Goal: Task Accomplishment & Management: Complete application form

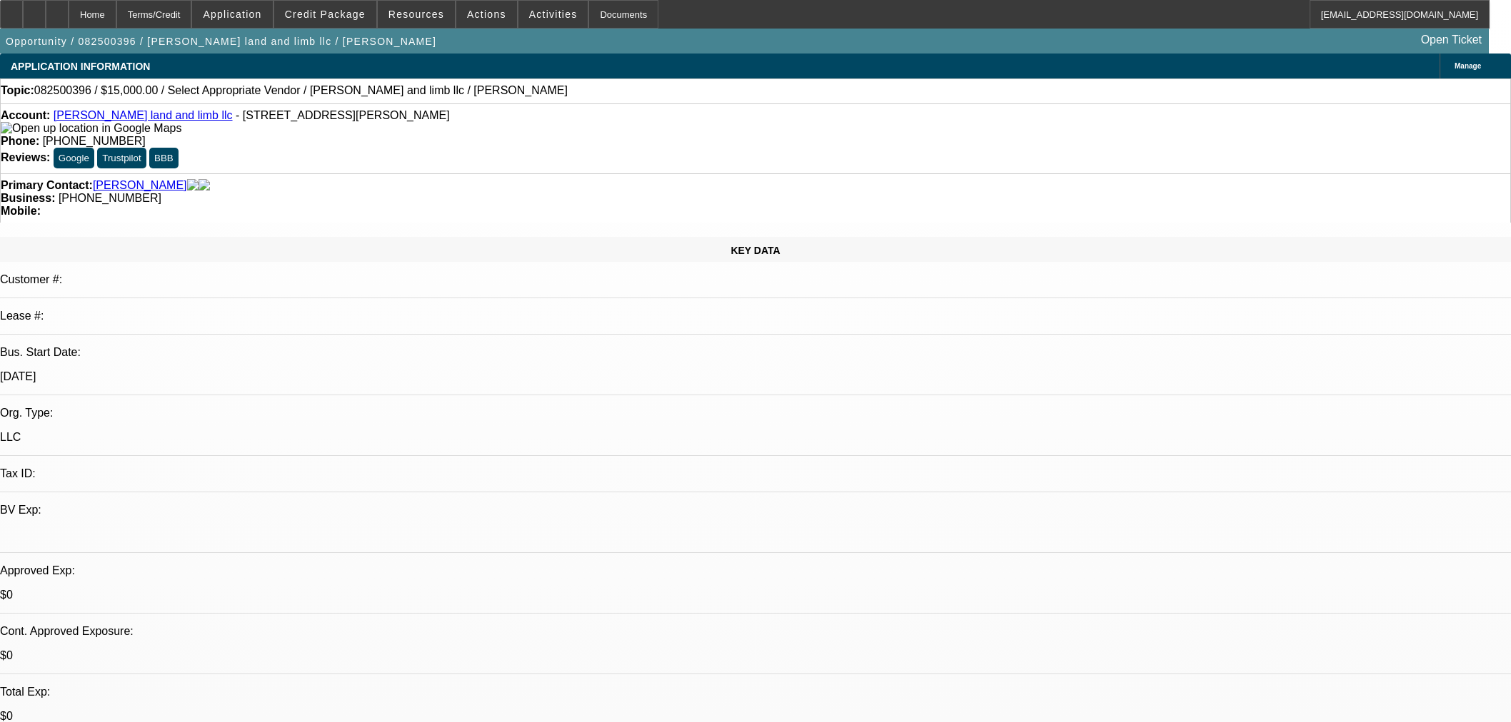
select select "0"
select select "2"
select select "0.1"
select select "4"
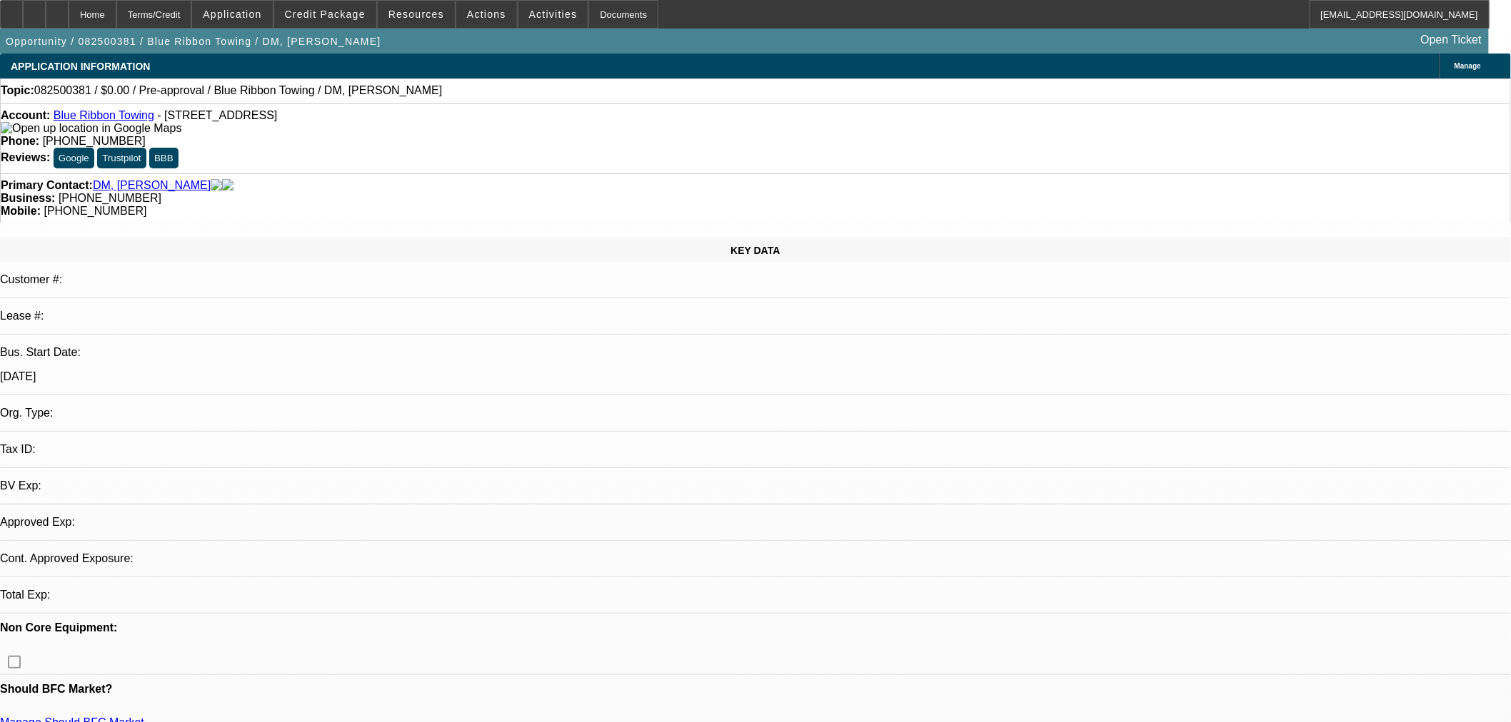
select select "0"
select select "2"
select select "0.1"
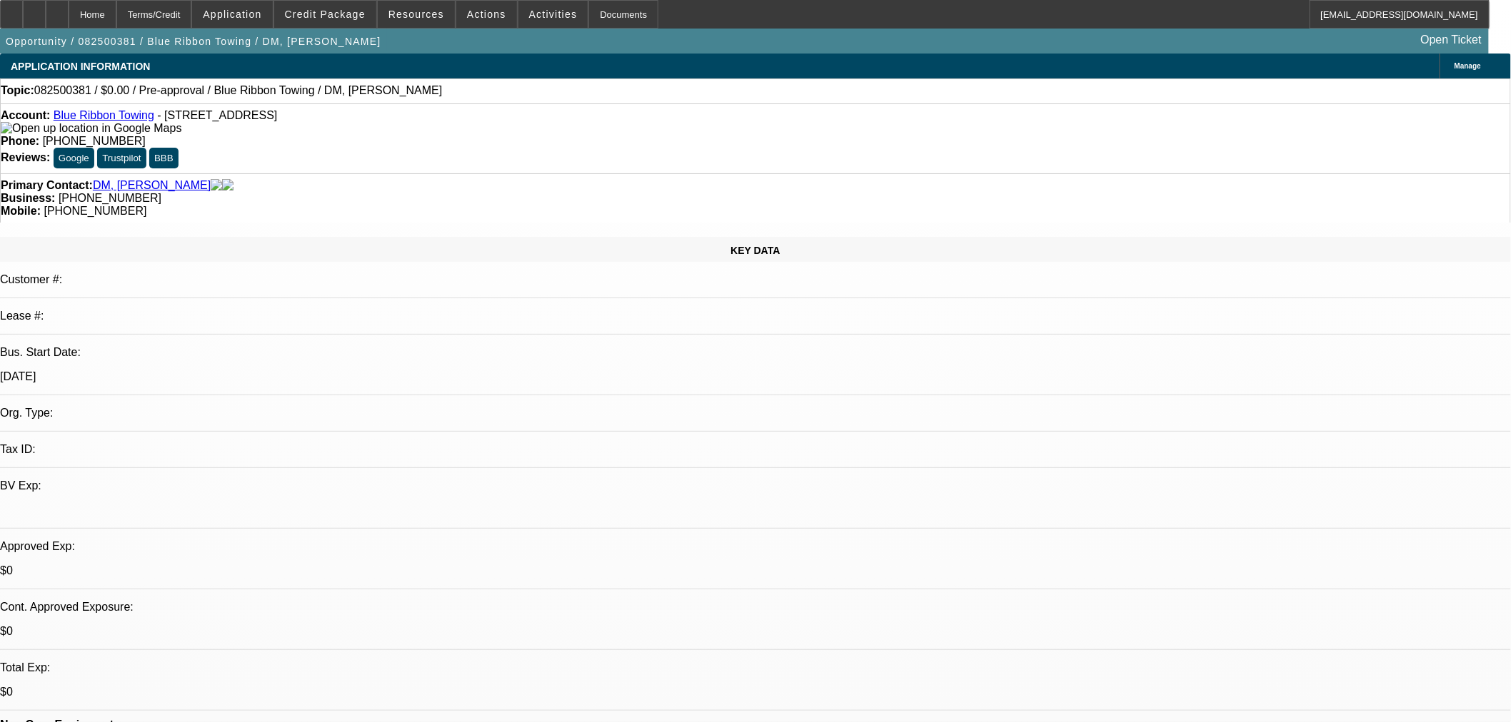
select select "1"
select select "2"
select select "4"
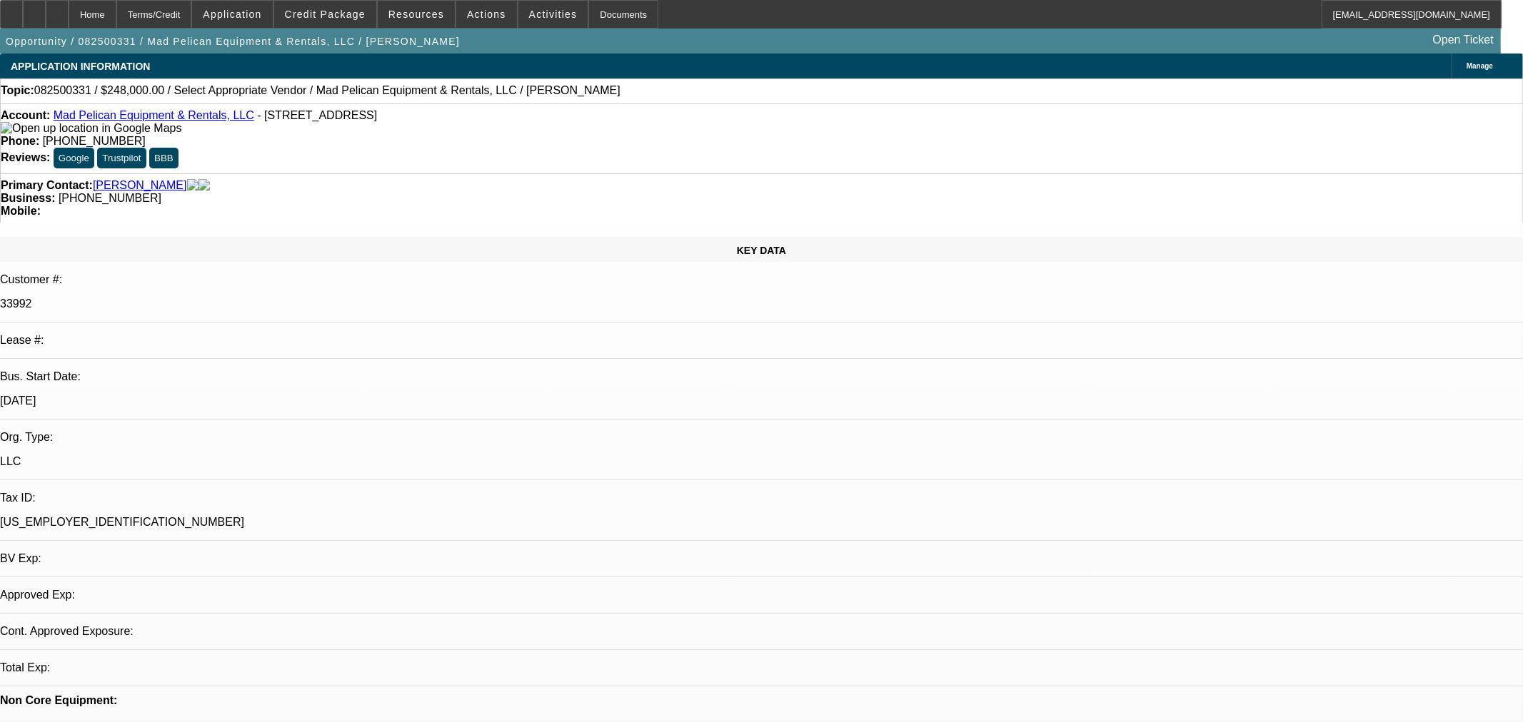
select select "0"
select select "2"
select select "0"
select select "6"
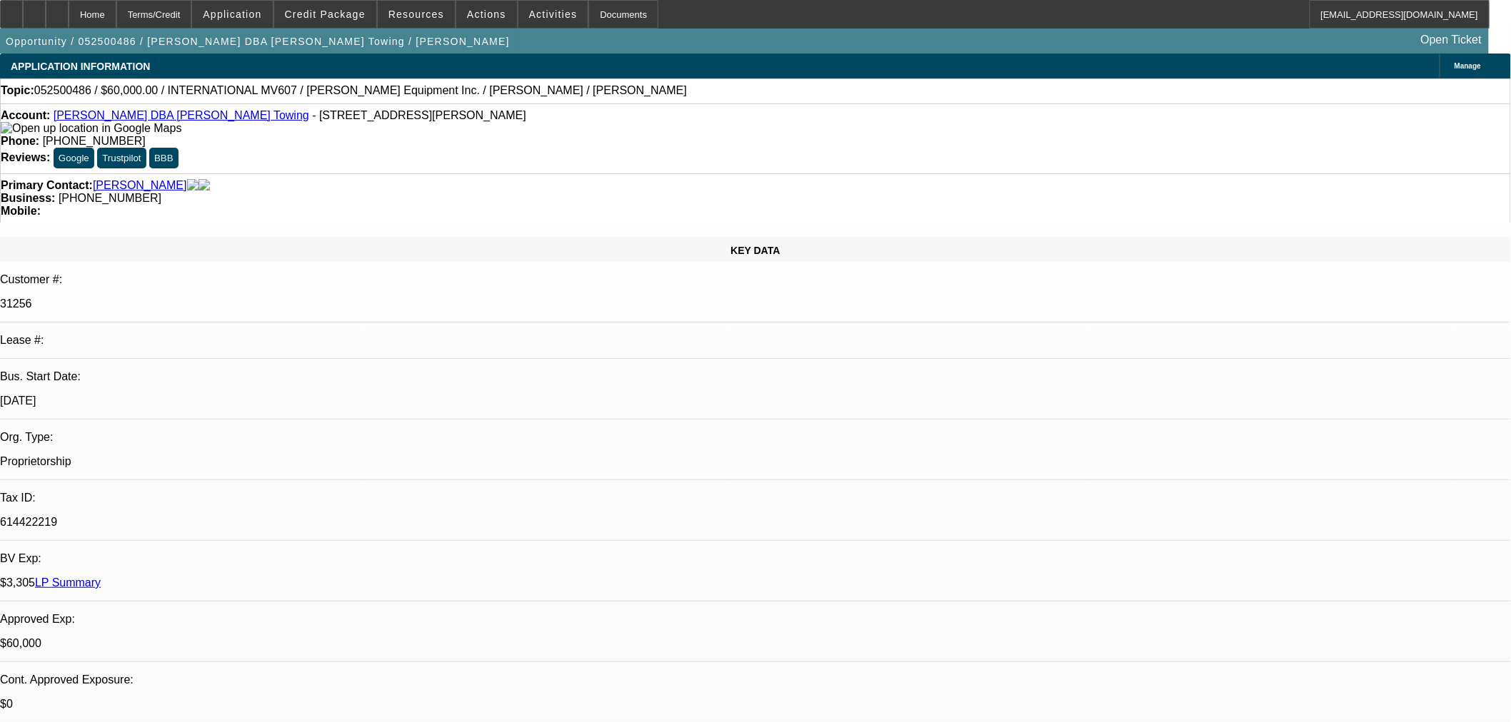
select select "0"
select select "2"
select select "0.1"
select select "4"
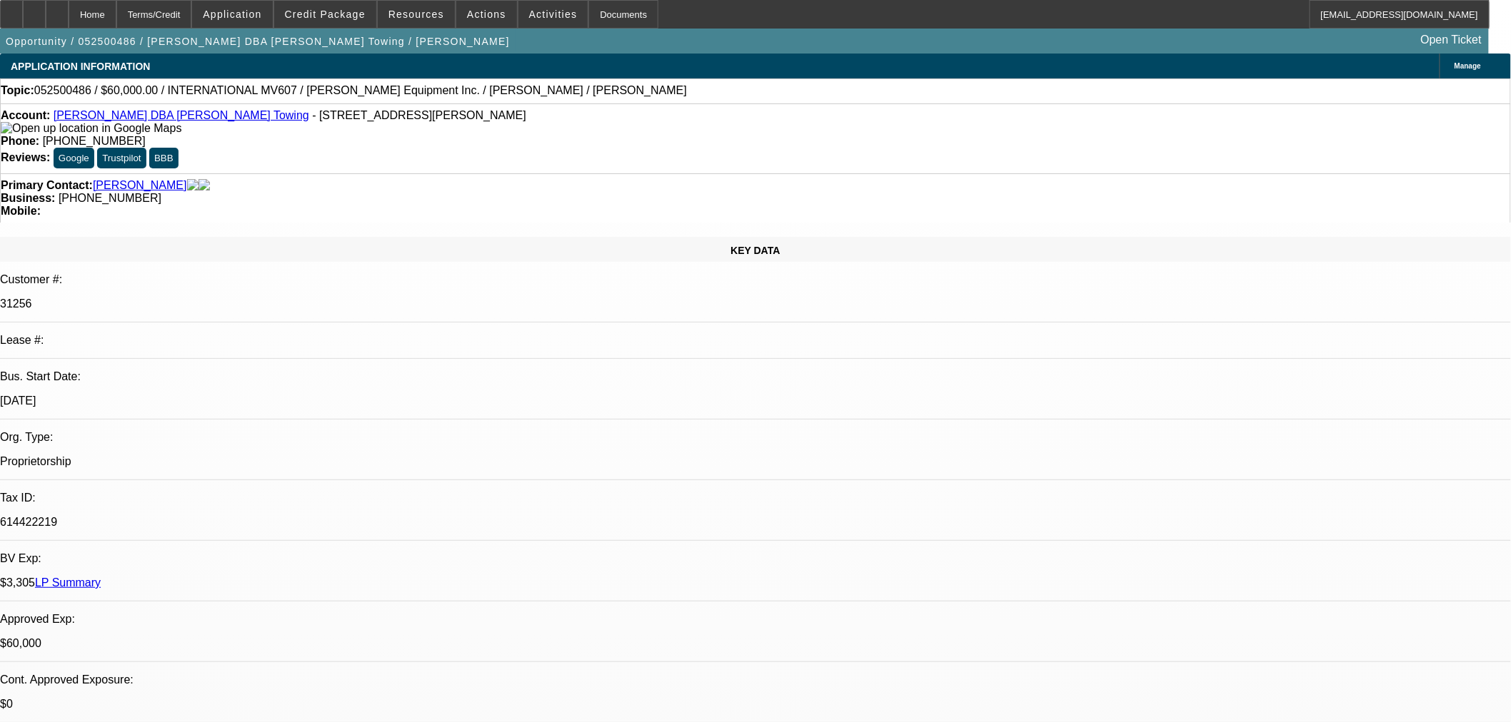
select select "0"
select select "2"
select select "0.1"
select select "4"
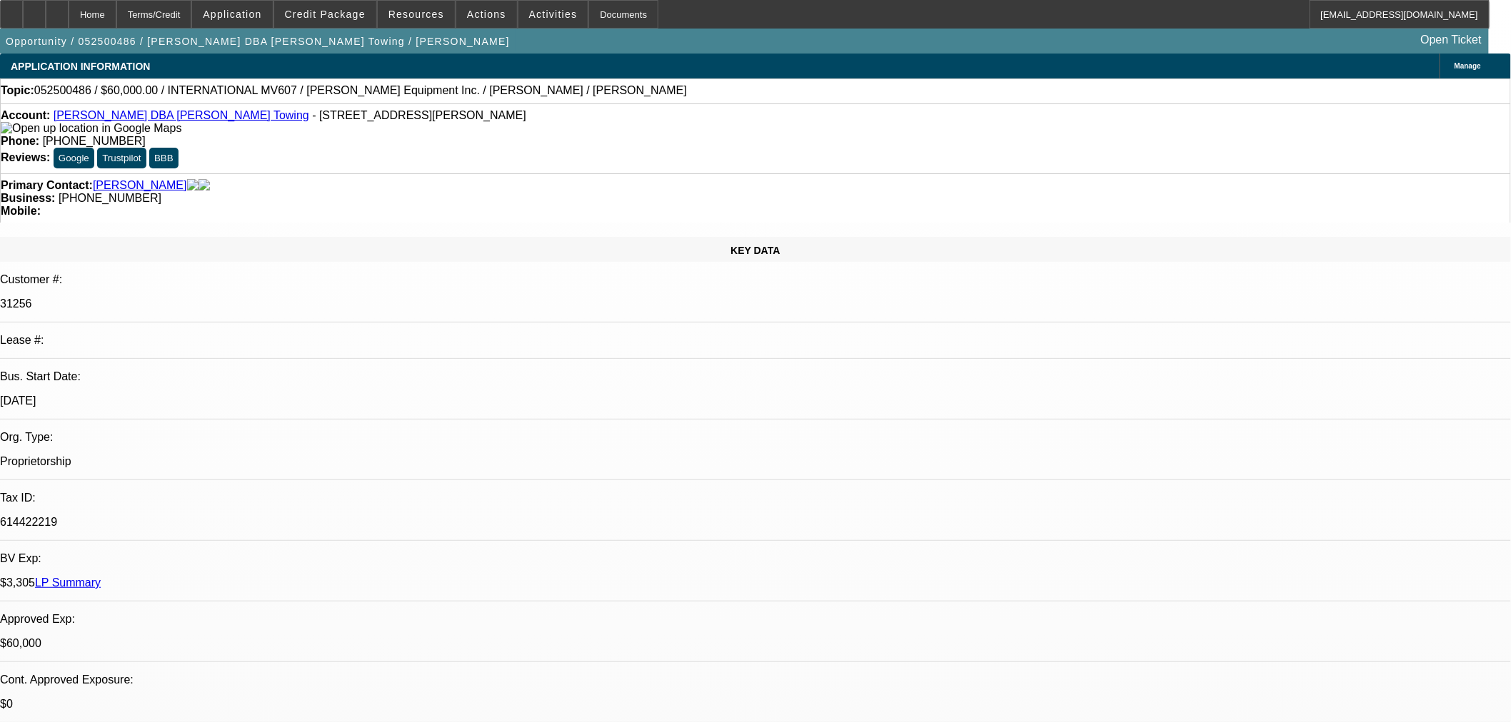
select select "0"
select select "3"
select select "0.1"
select select "4"
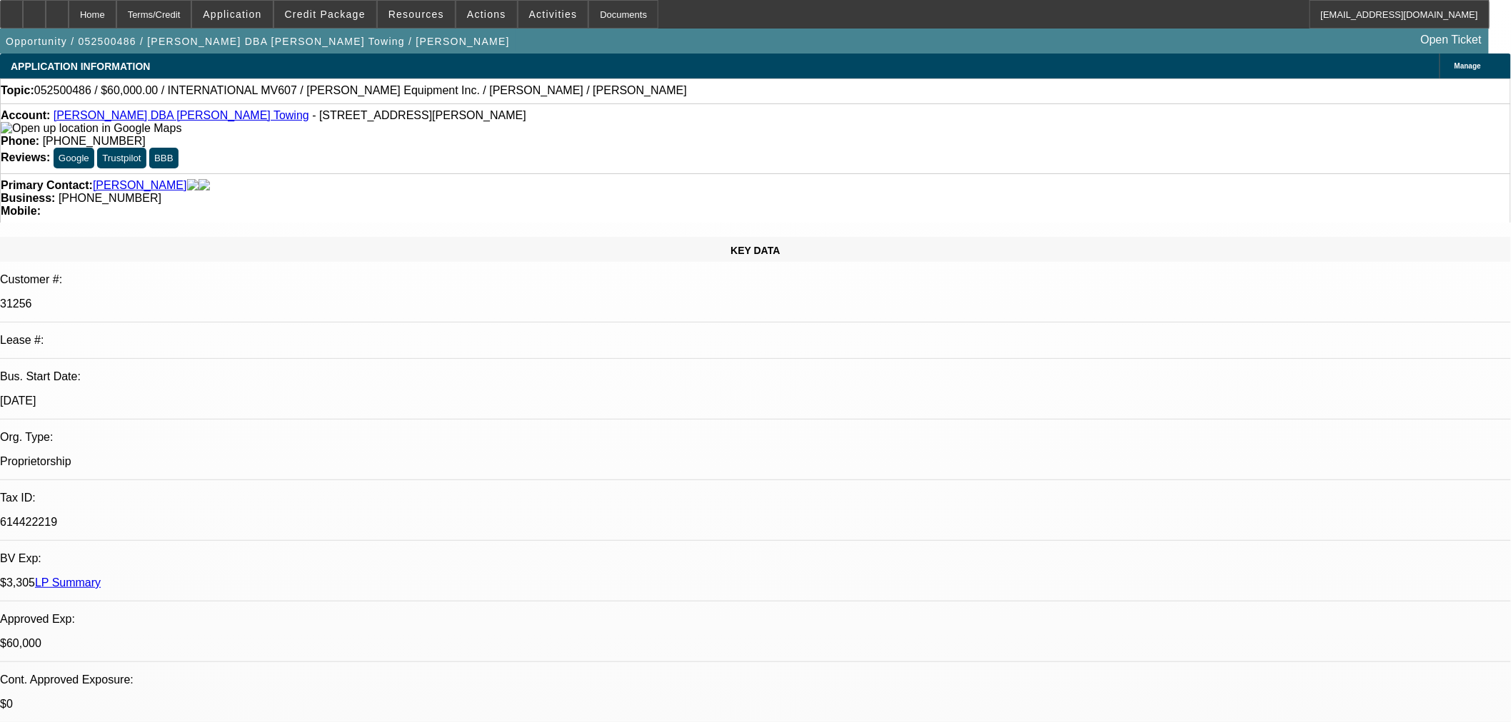
select select "0"
select select "3"
select select "0.1"
select select "4"
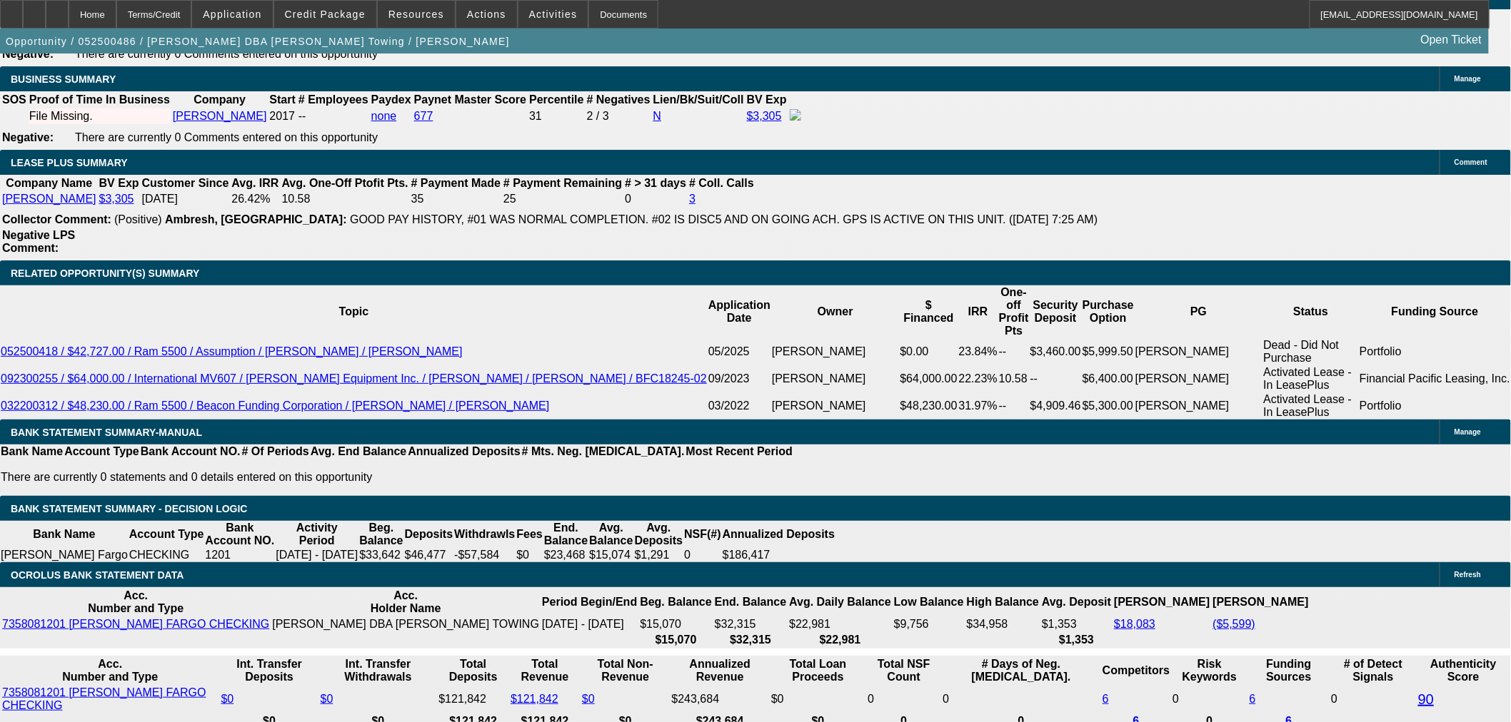
scroll to position [2142, 0]
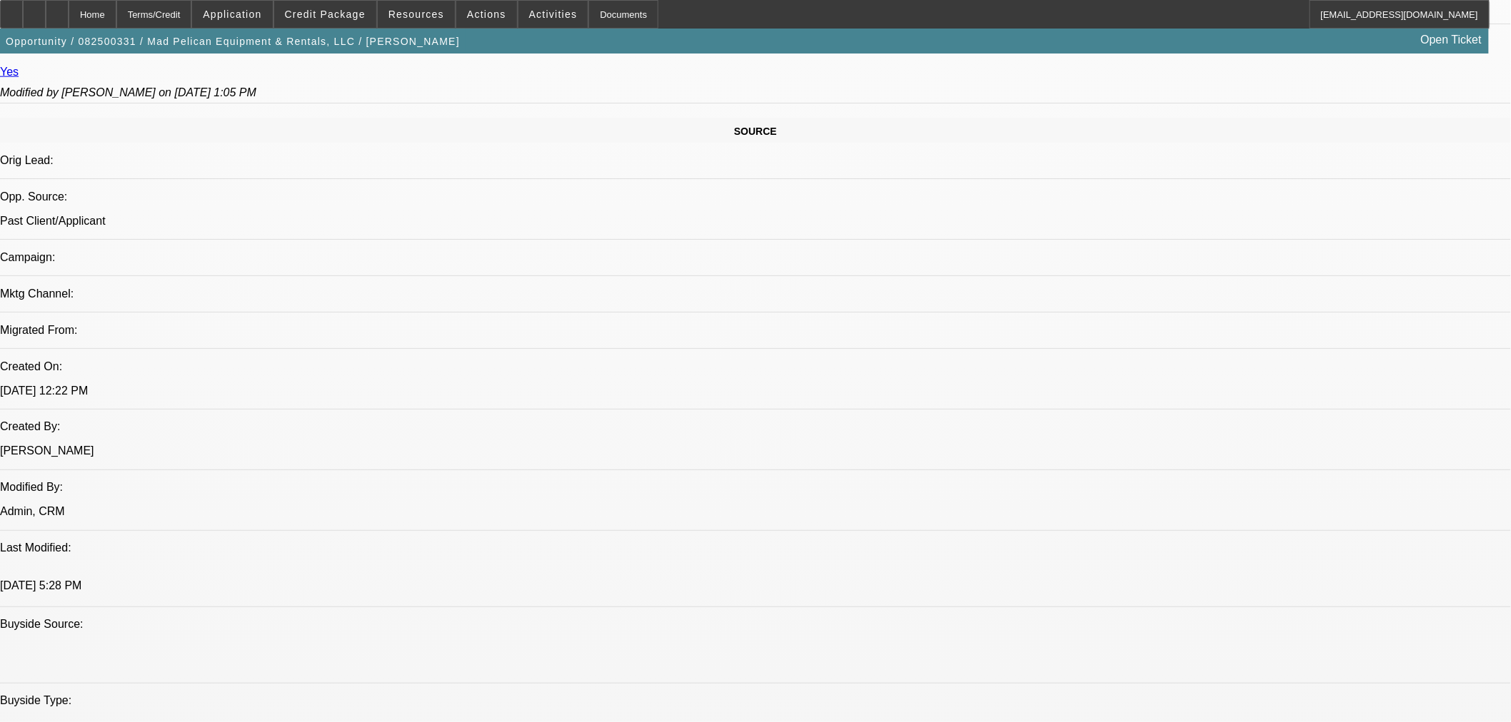
select select "0"
select select "2"
select select "0"
select select "6"
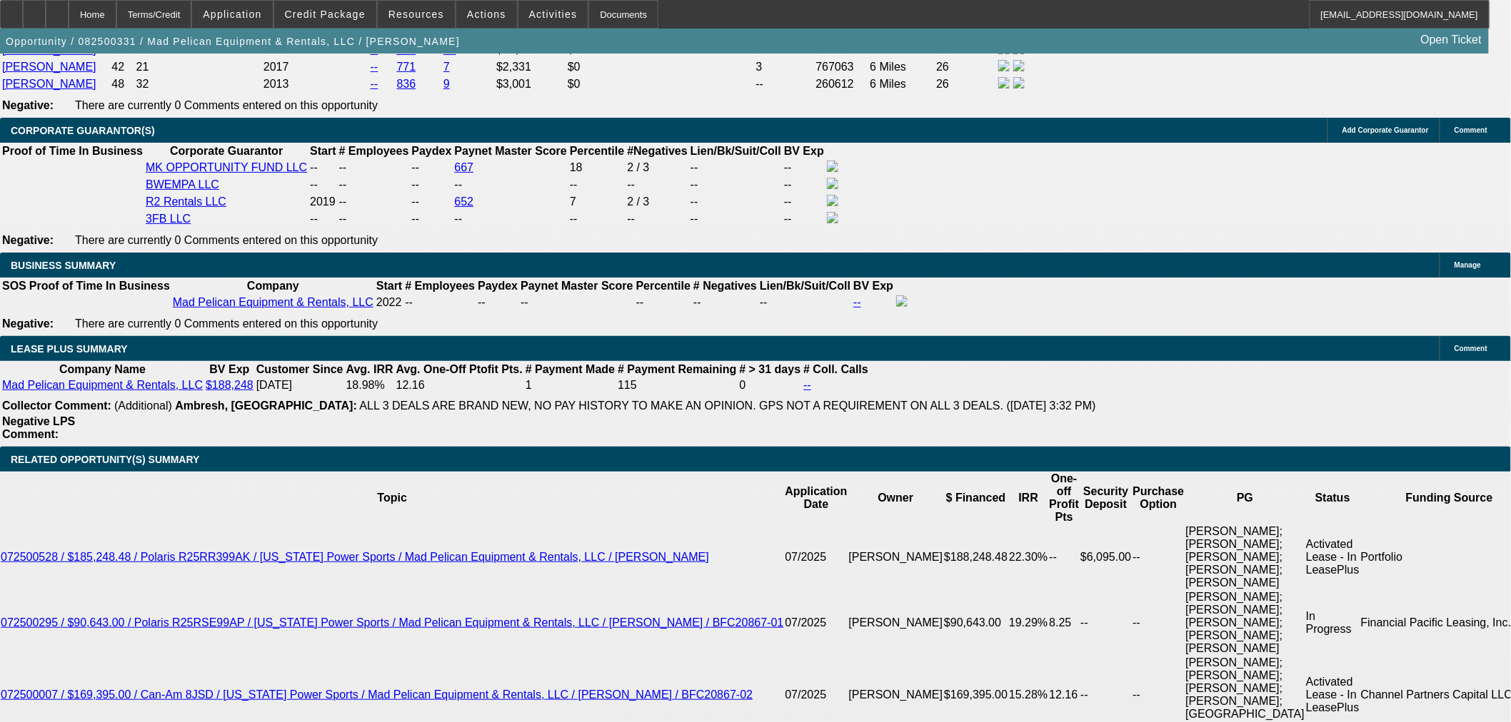
scroll to position [2075, 0]
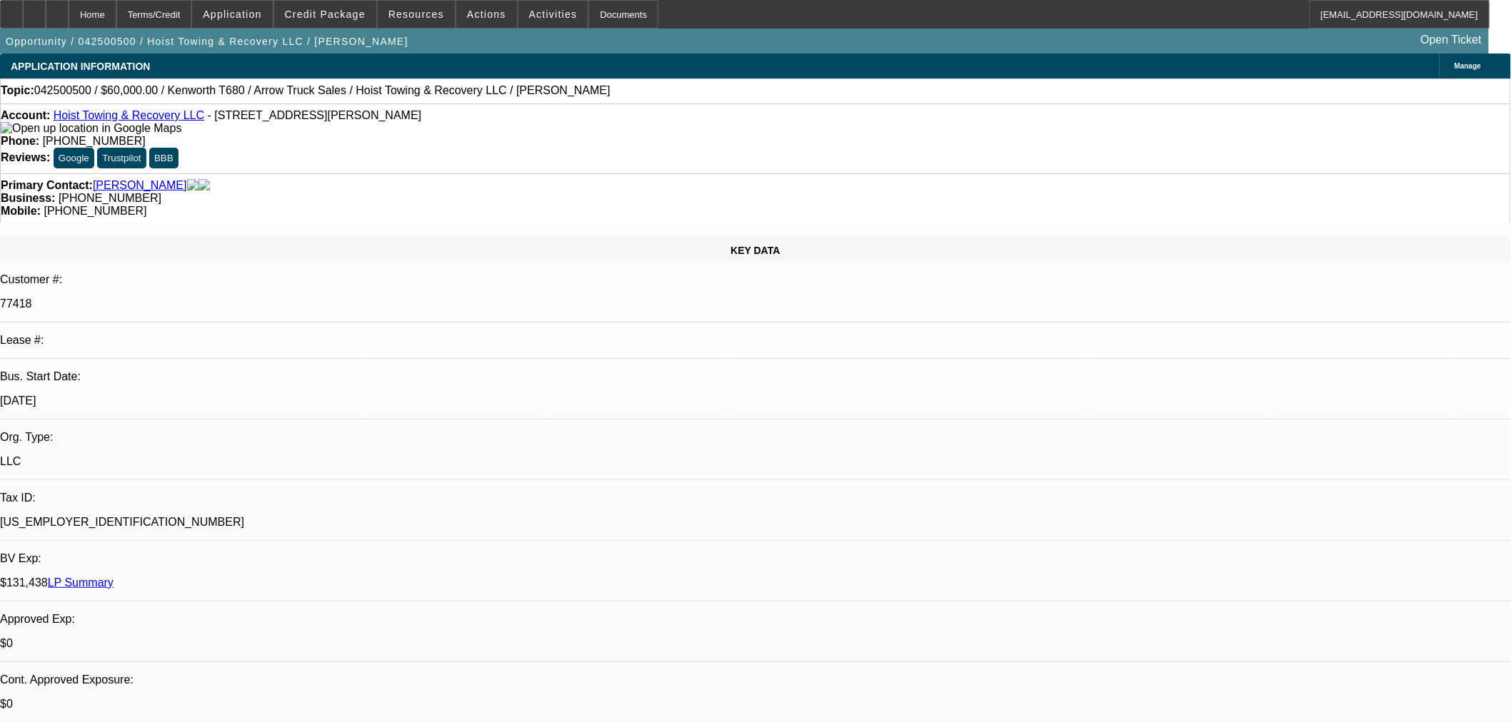
select select "0"
select select "6"
select select "0"
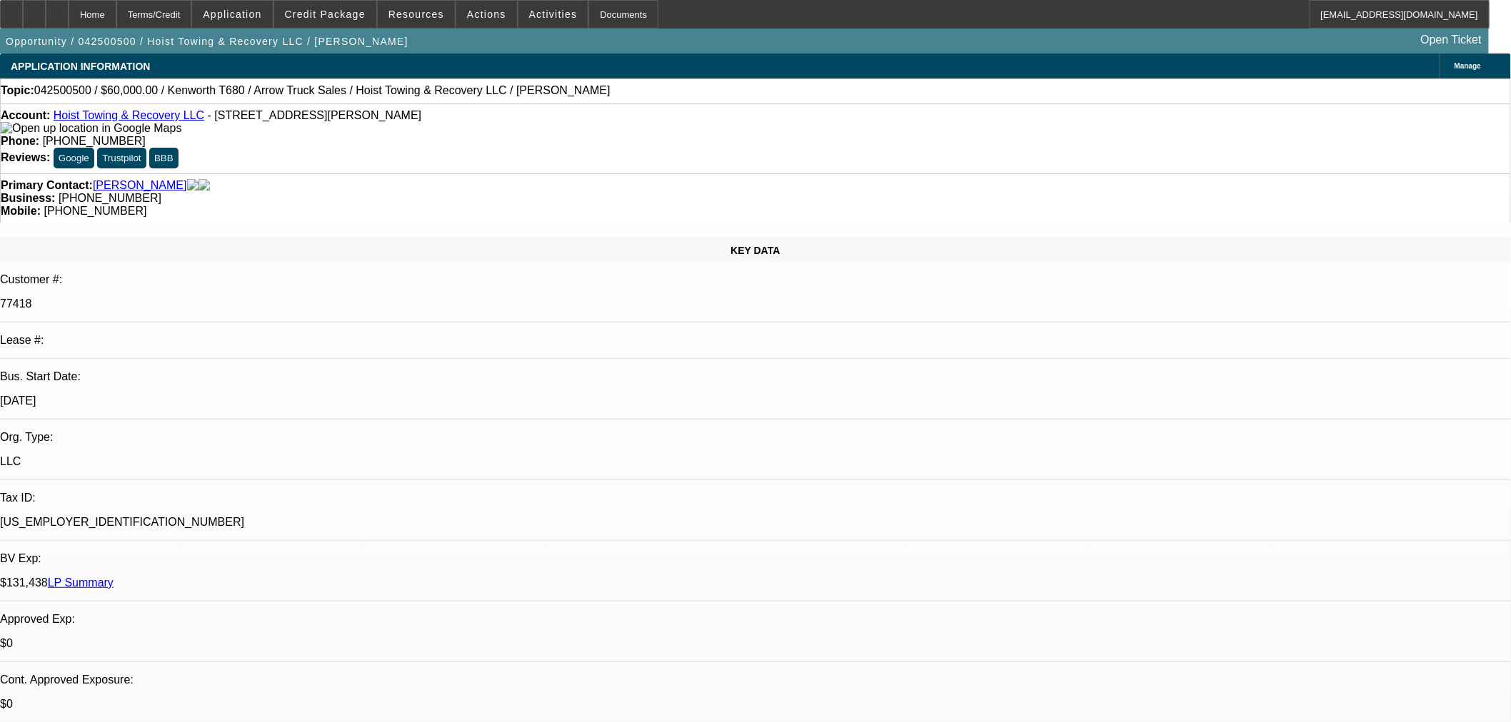
select select "0"
select select "6"
select select "0"
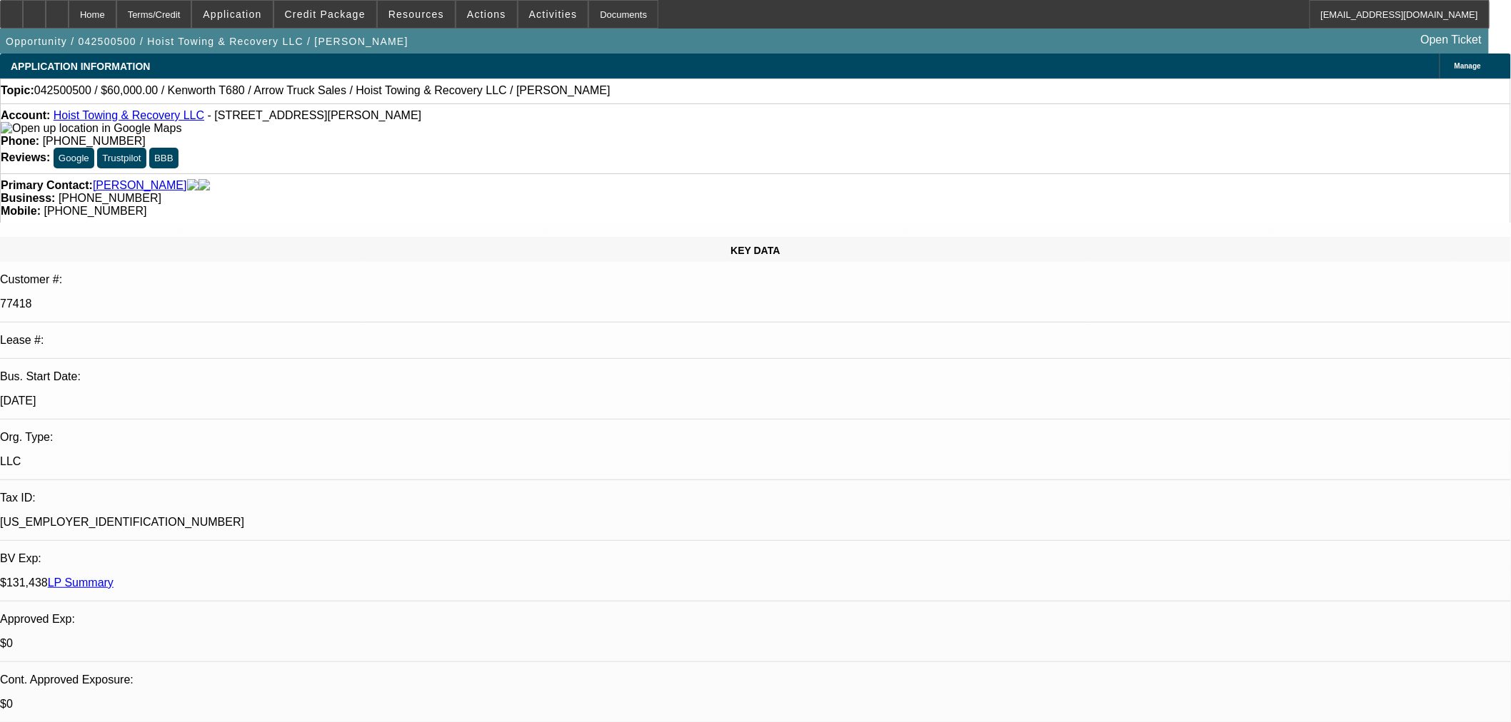
select select "0"
select select "6"
select select "0"
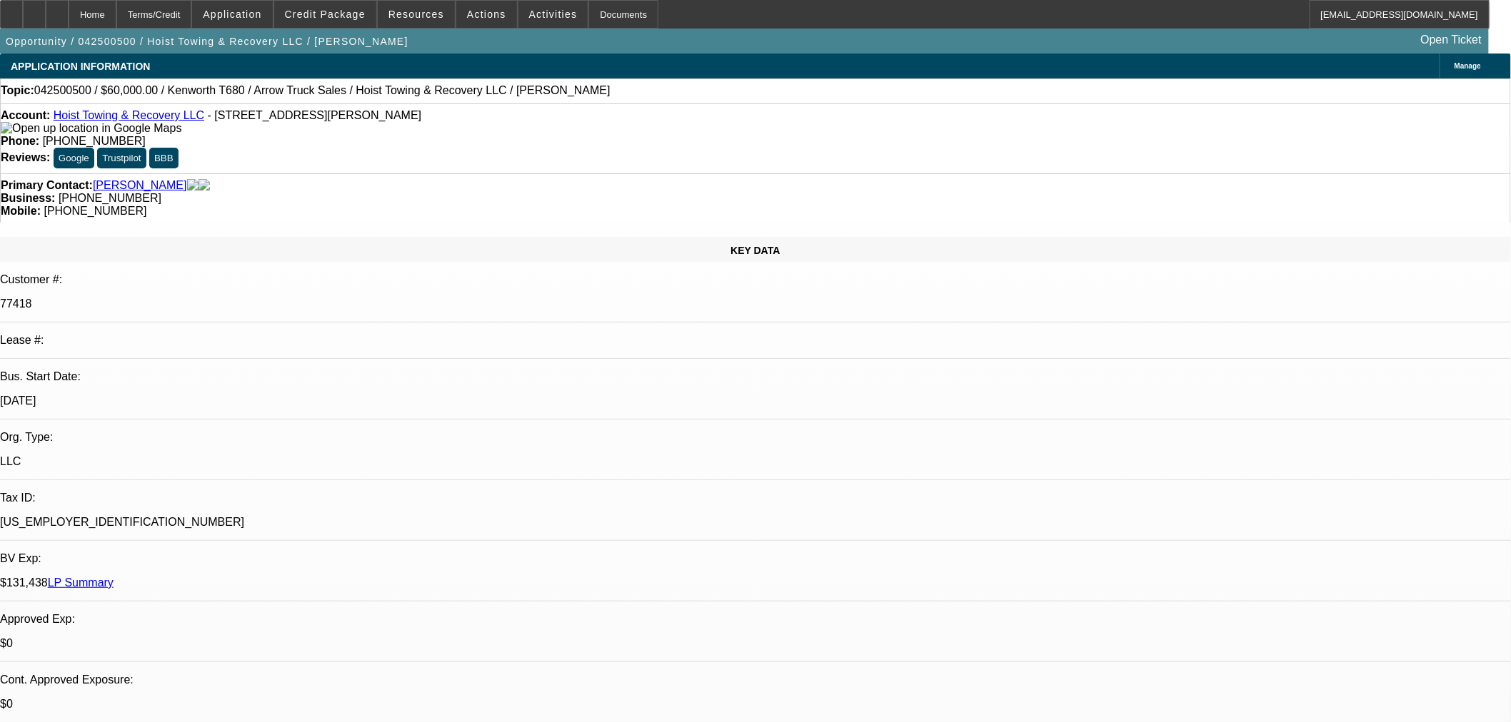
select select "6"
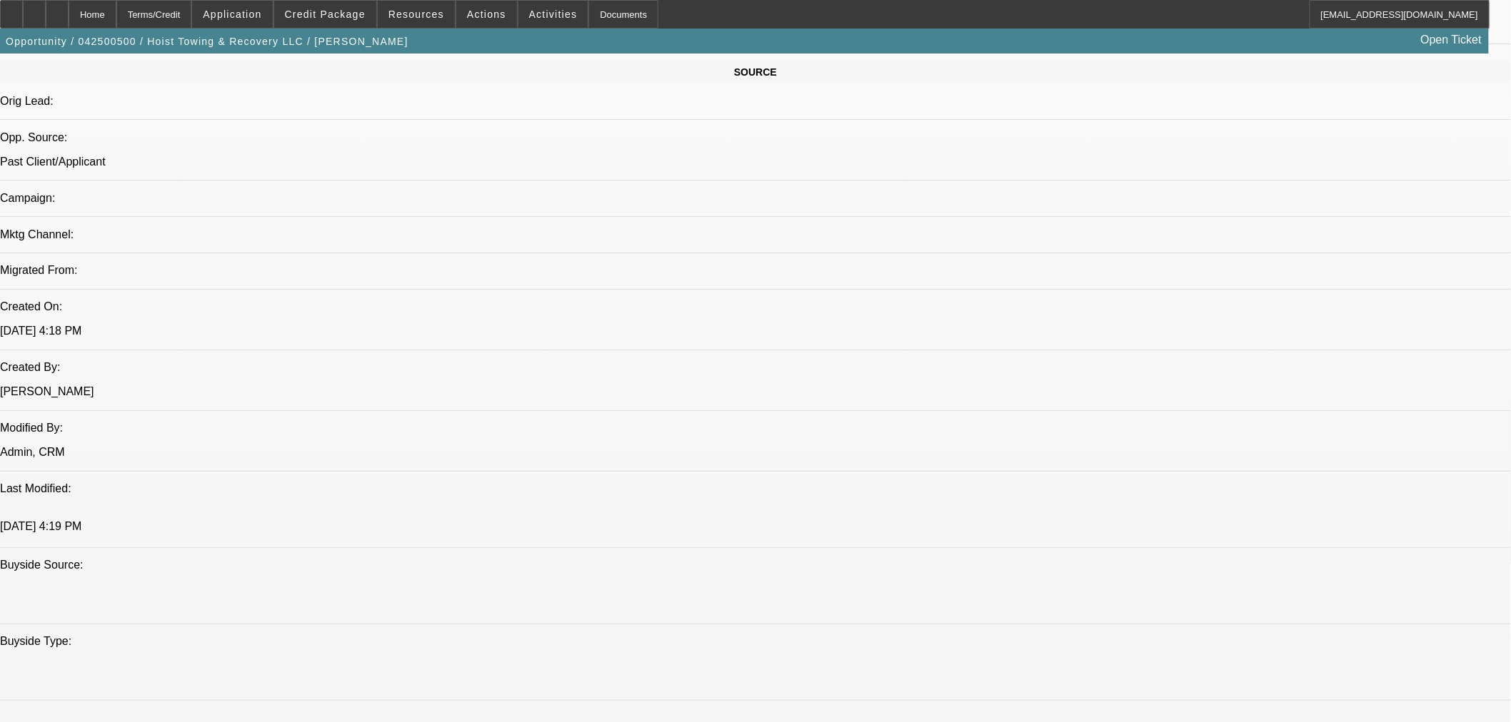
scroll to position [872, 0]
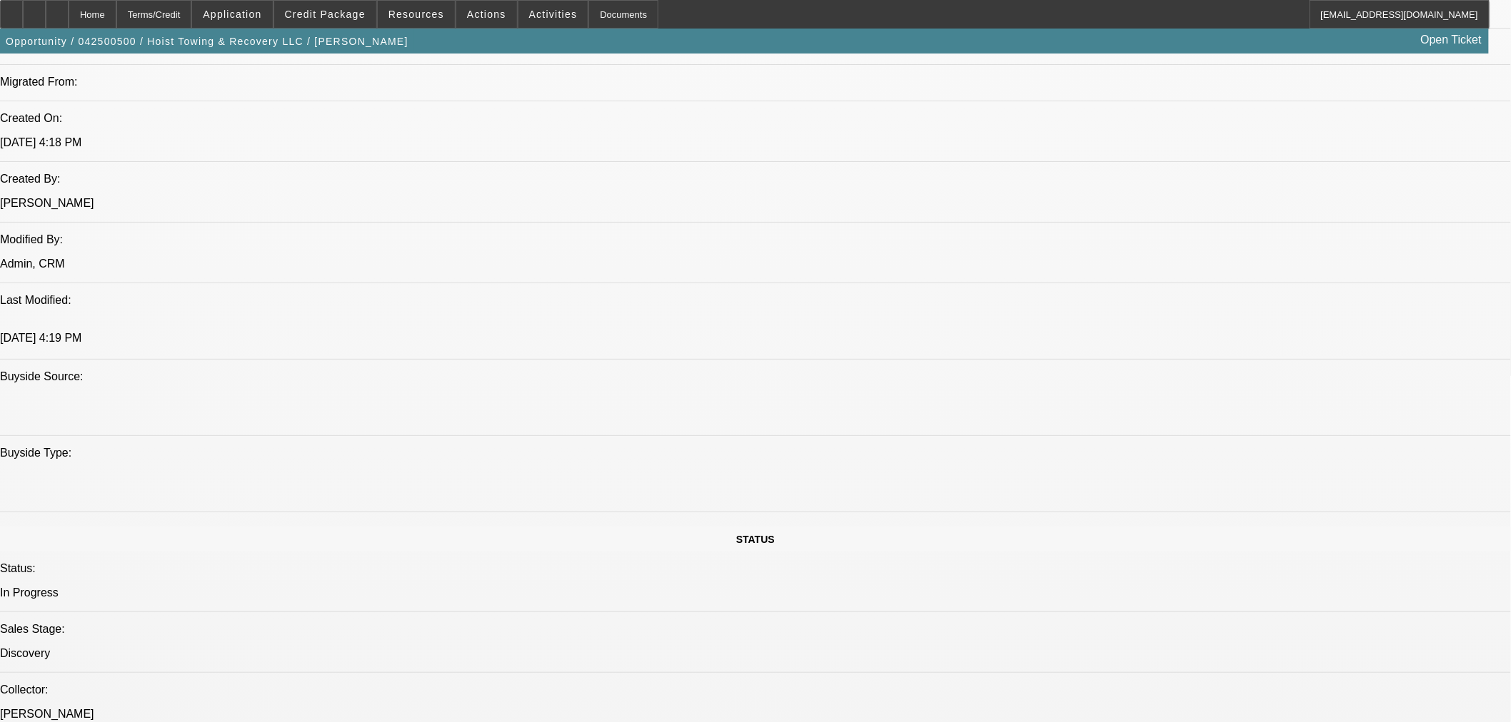
scroll to position [1031, 0]
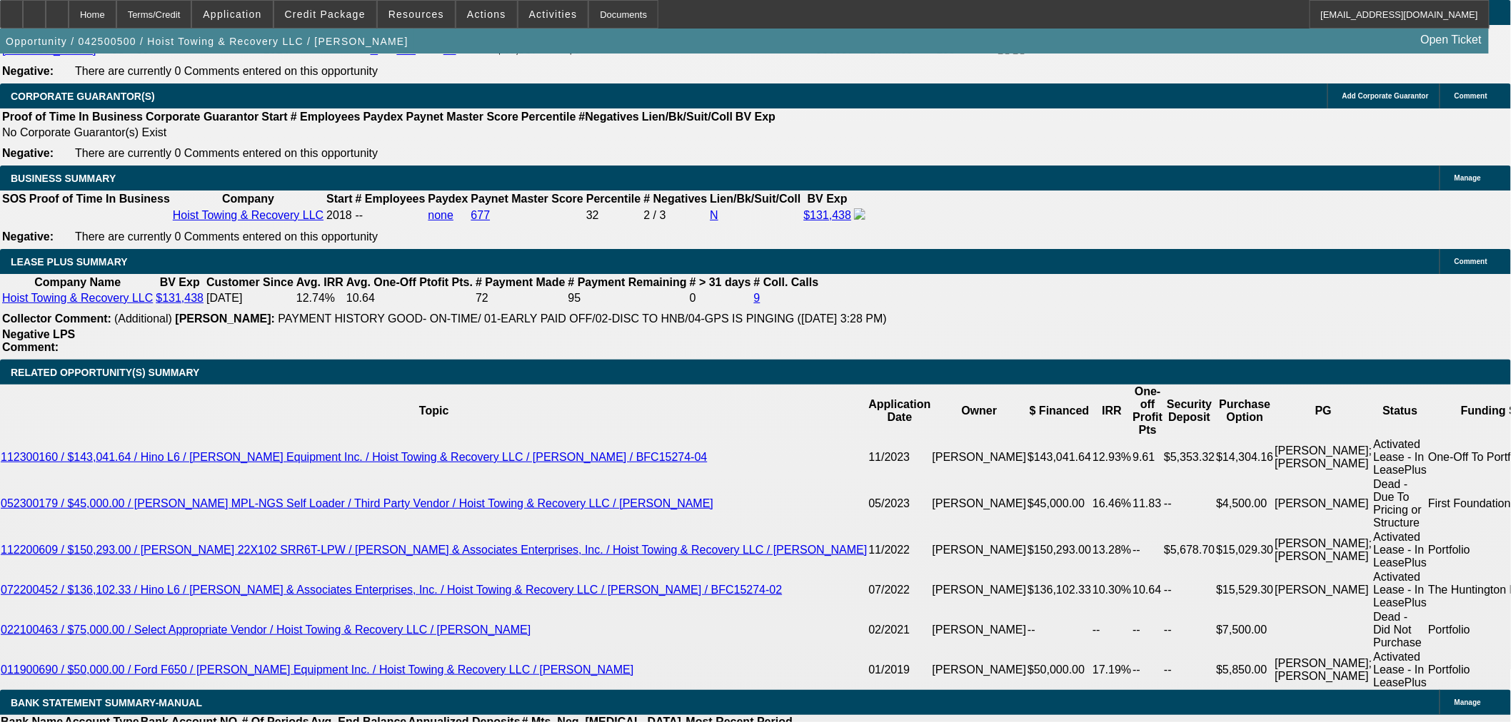
scroll to position [2221, 0]
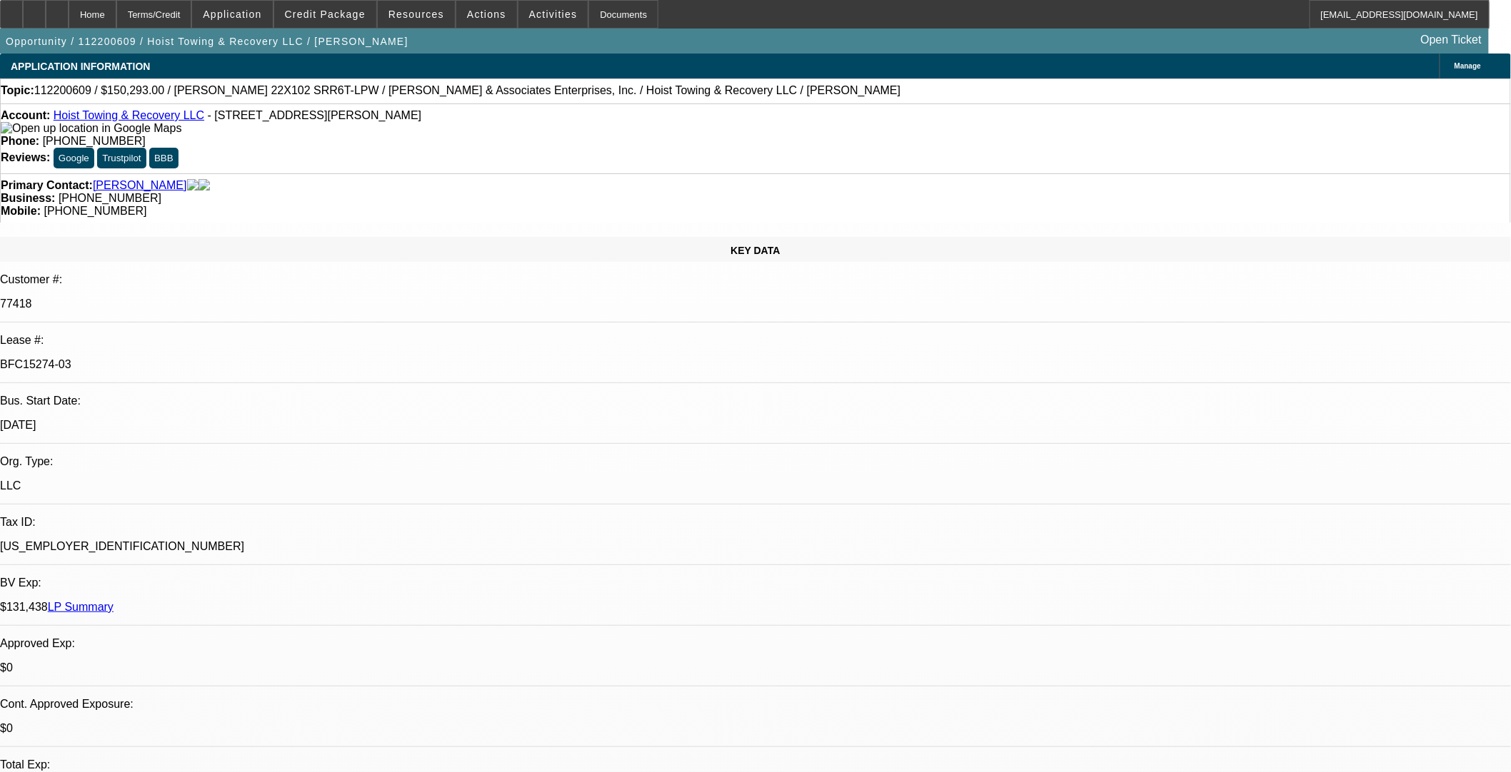
select select "0"
select select "2"
select select "0.1"
select select "4"
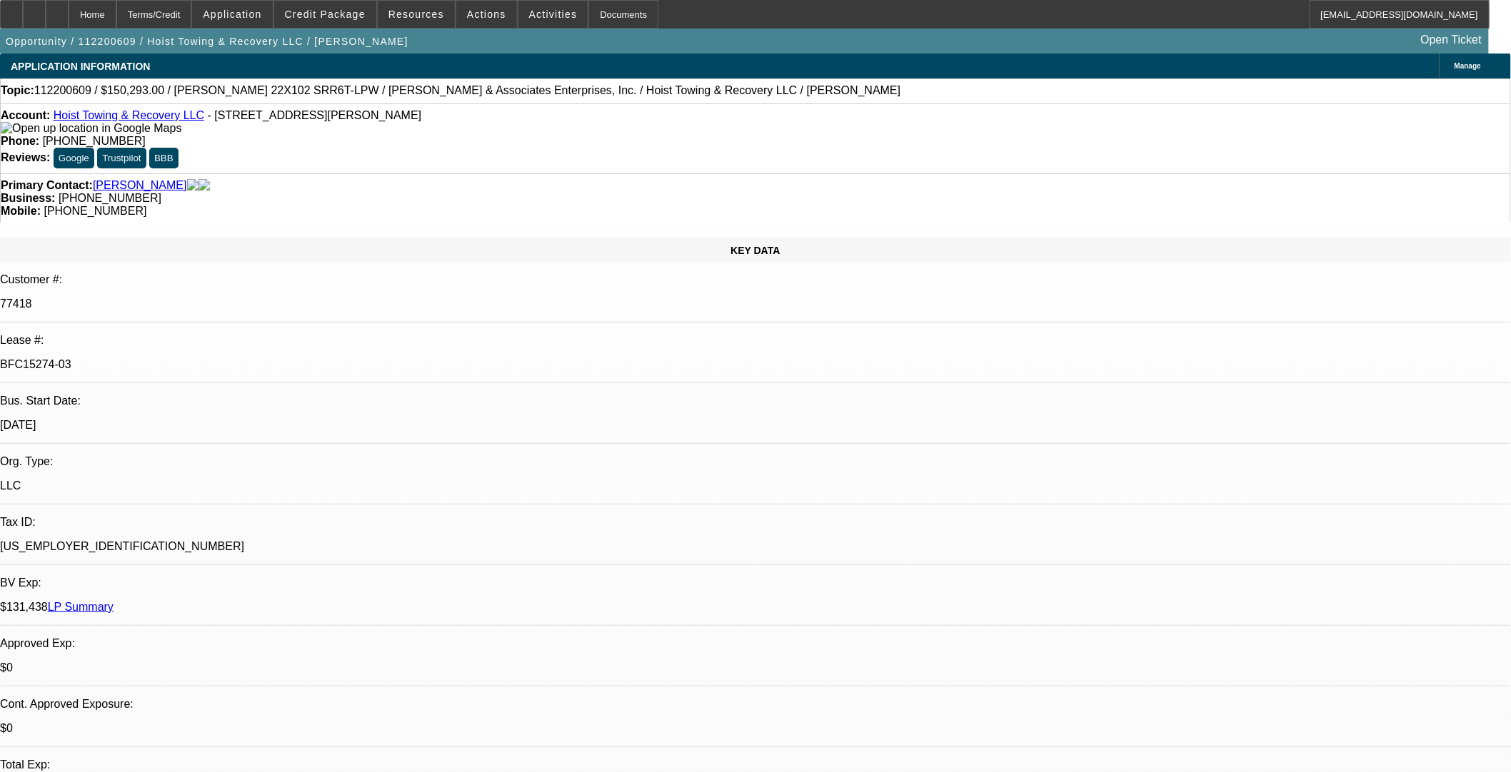
select select "0"
select select "6"
select select "0"
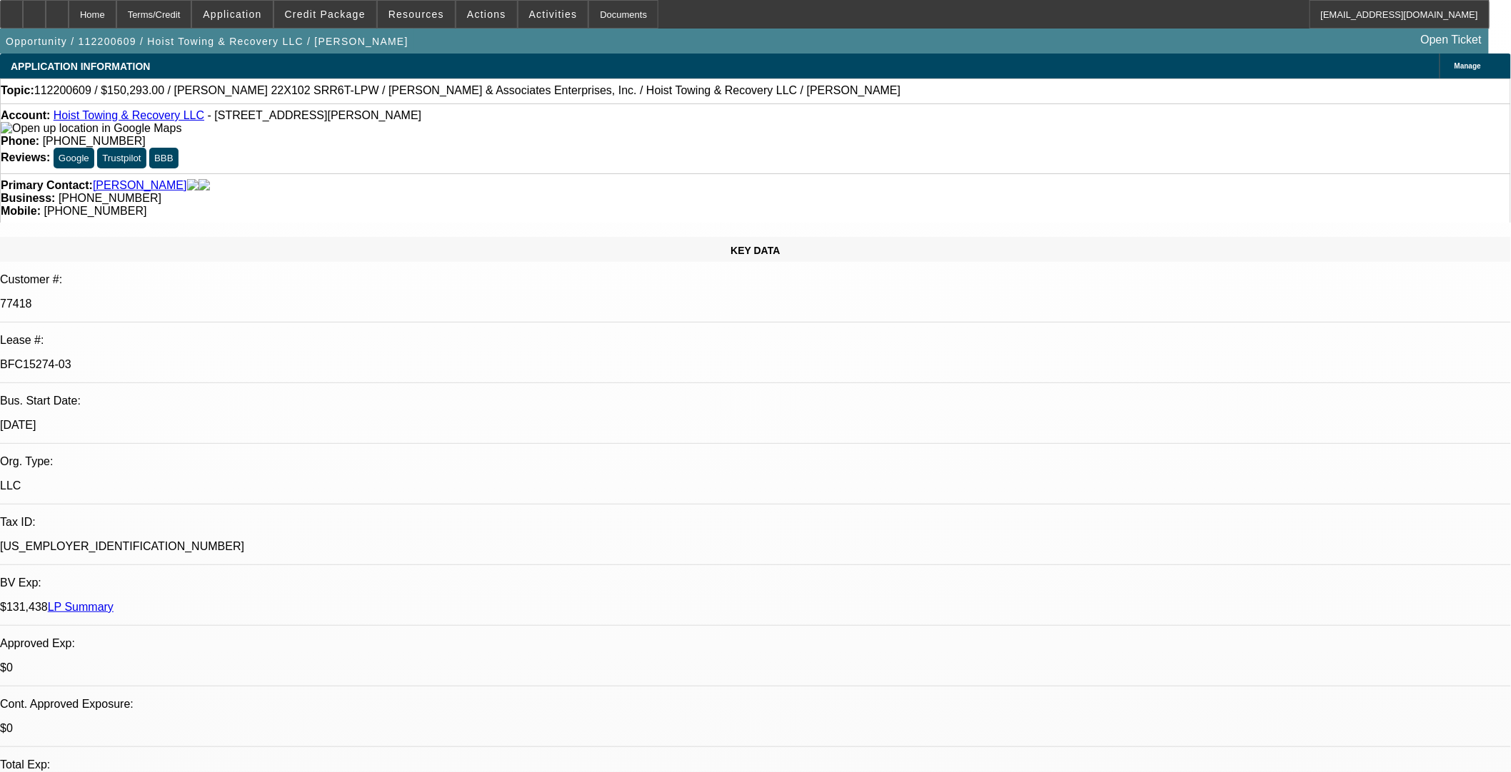
select select "2"
select select "0.1"
select select "4"
select select "0"
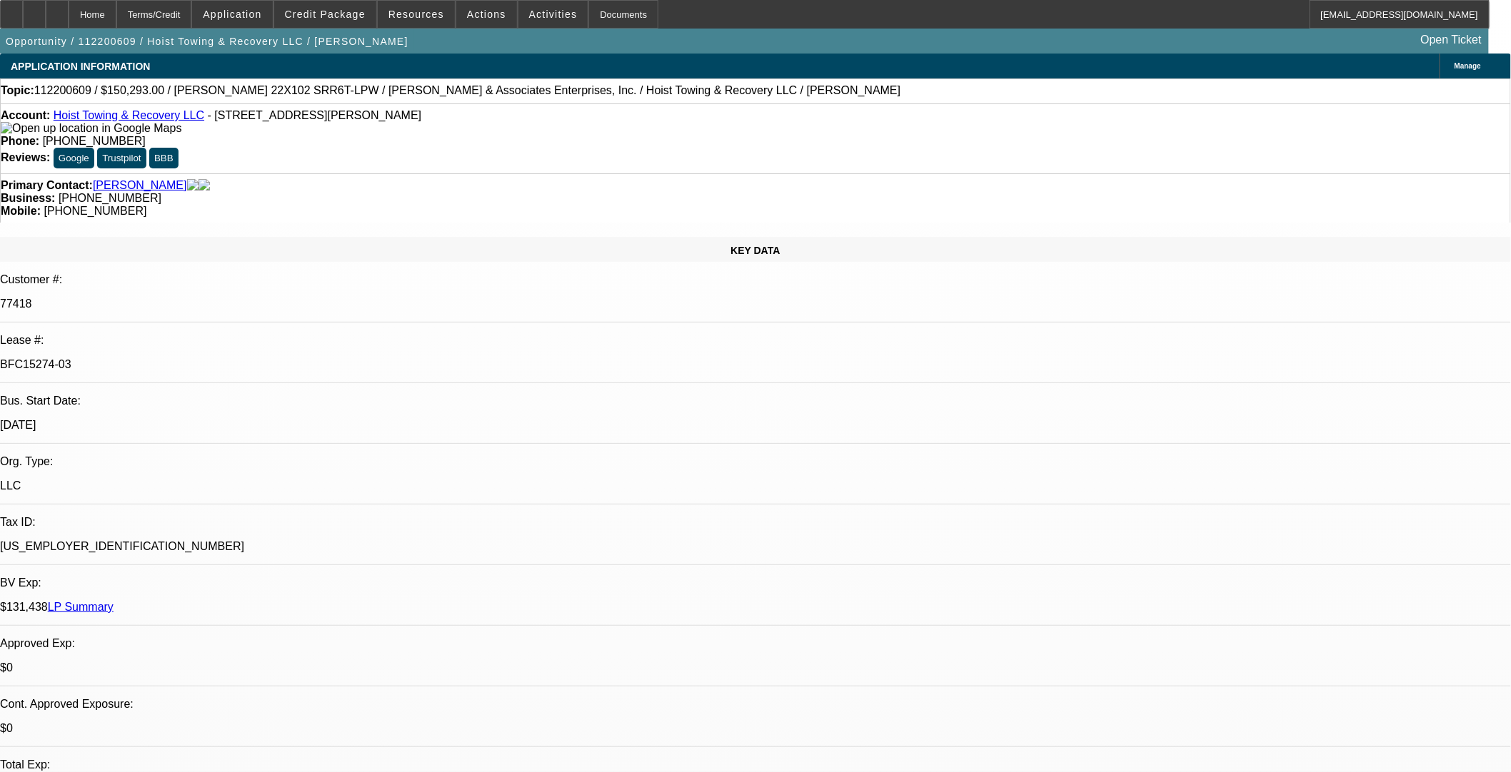
select select "0"
select select "6"
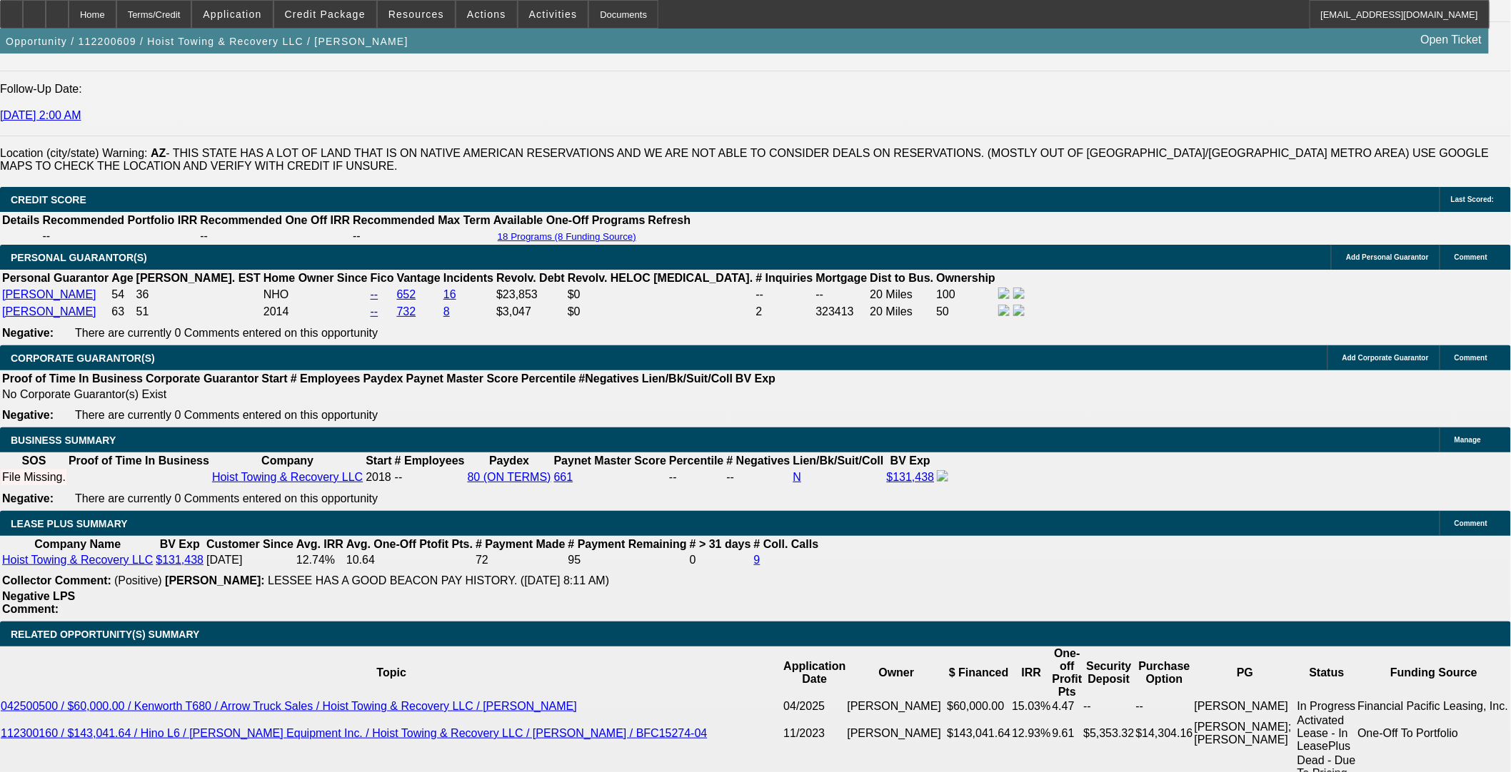
scroll to position [2062, 0]
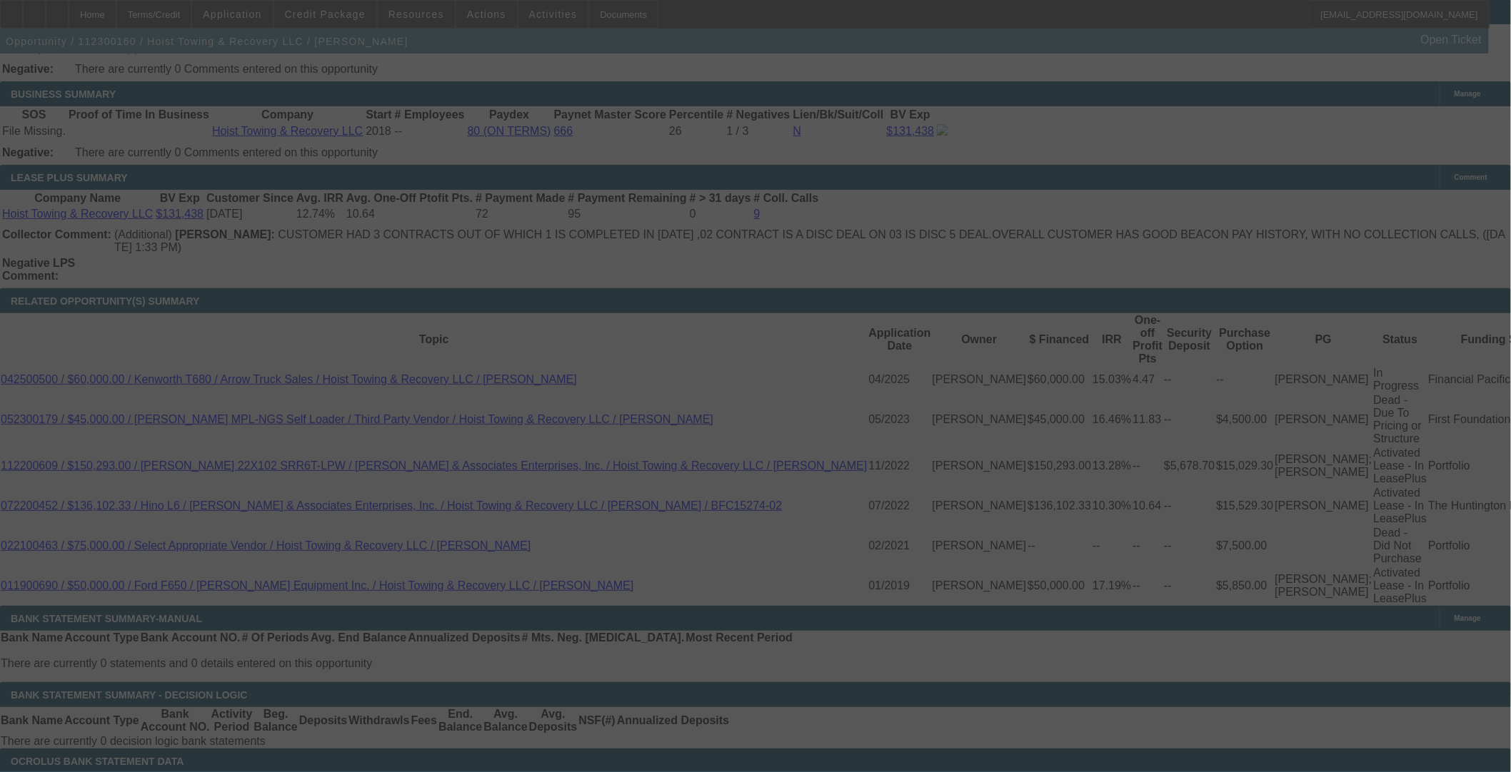
select select "0"
select select "2"
select select "0.1"
select select "4"
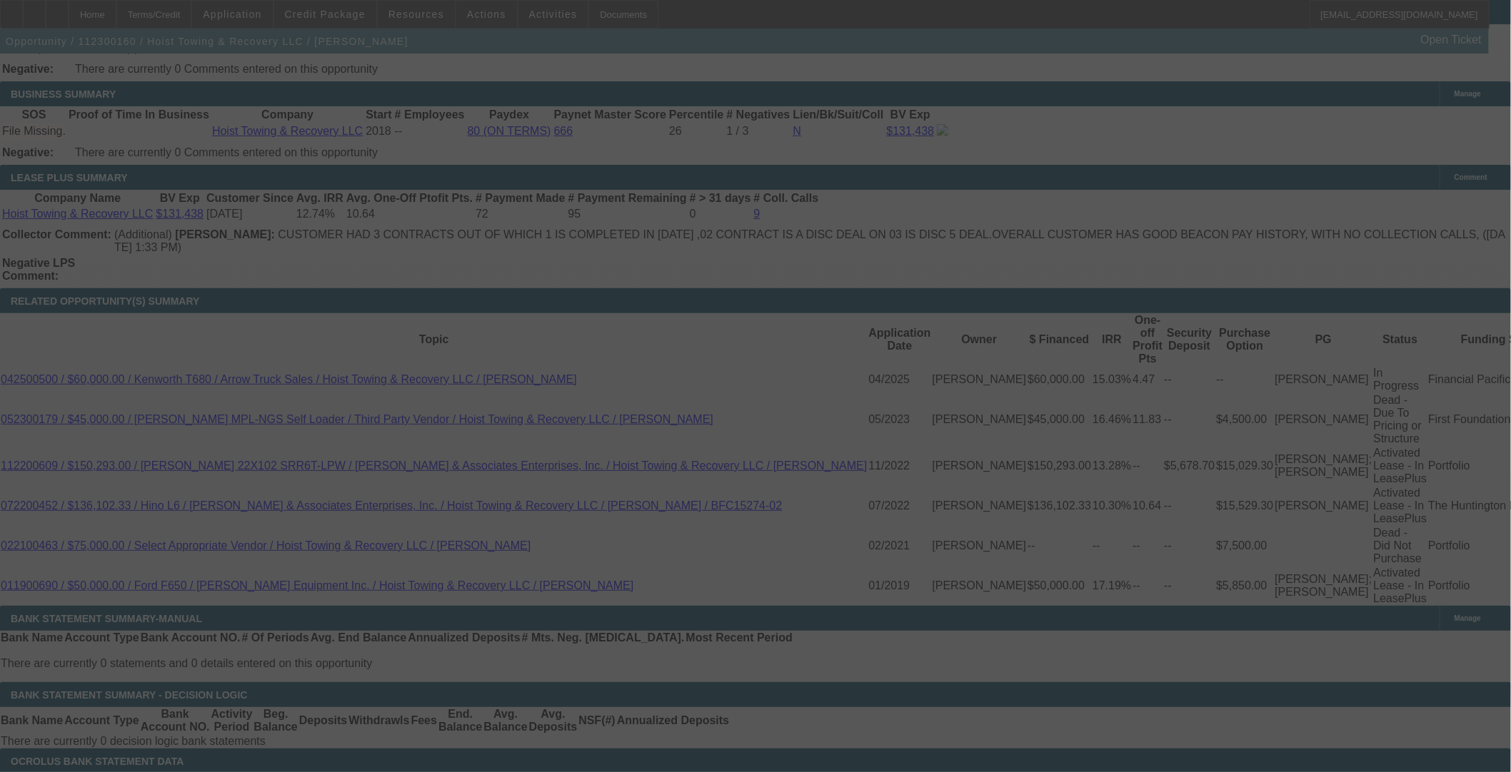
select select "0"
select select "2"
select select "0.1"
select select "4"
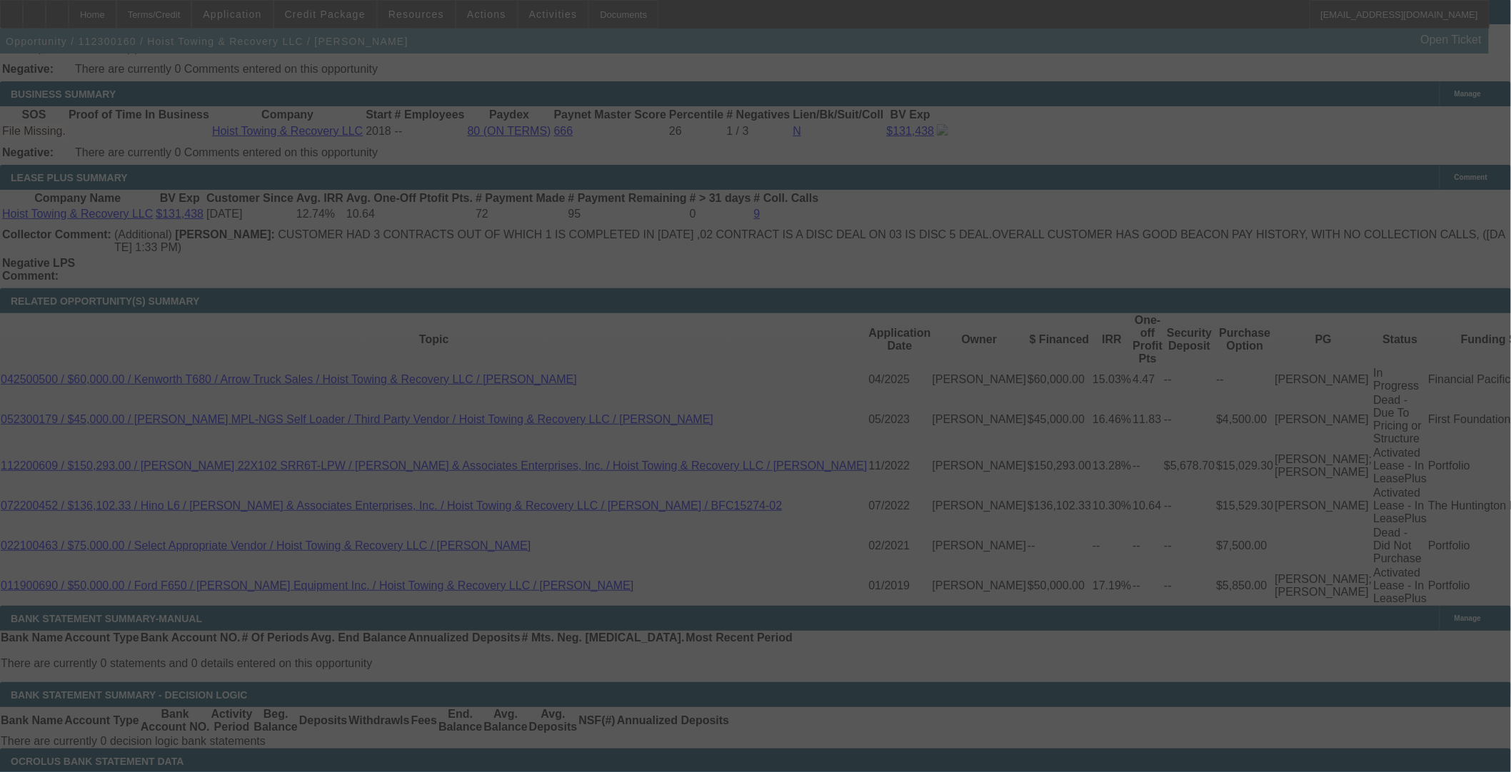
select select "0"
select select "2"
select select "0.1"
select select "4"
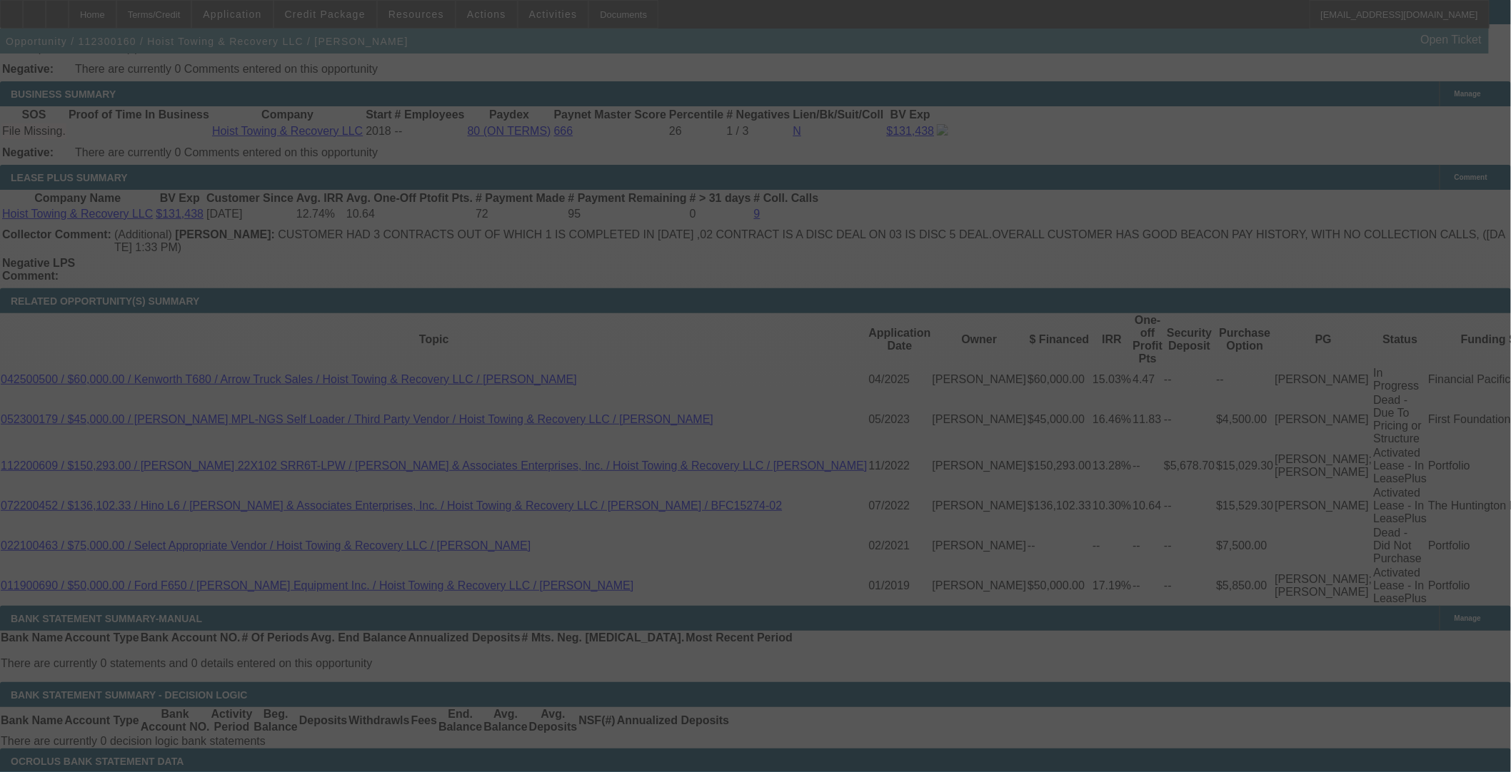
select select "0"
select select "0.1"
select select "4"
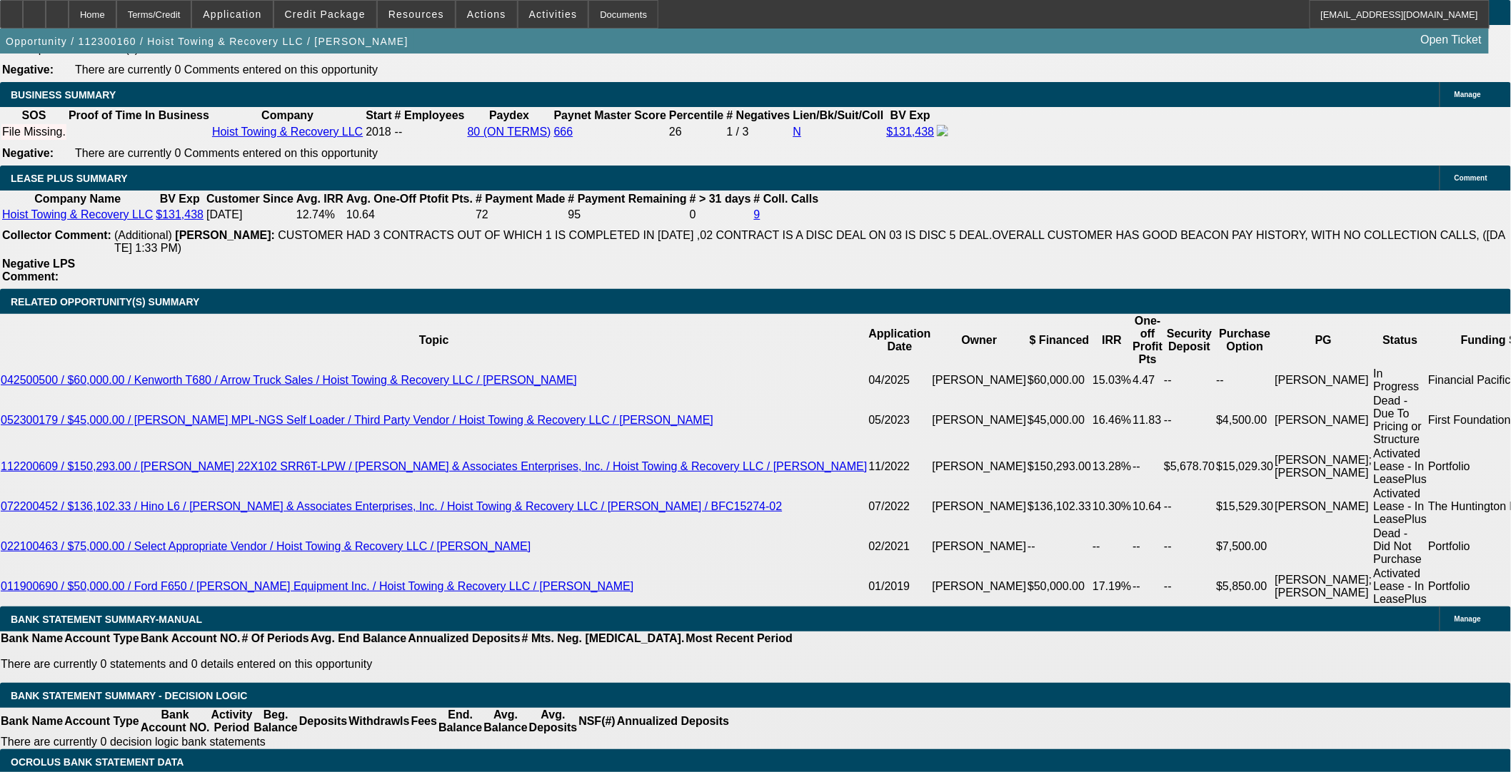
scroll to position [2114, 0]
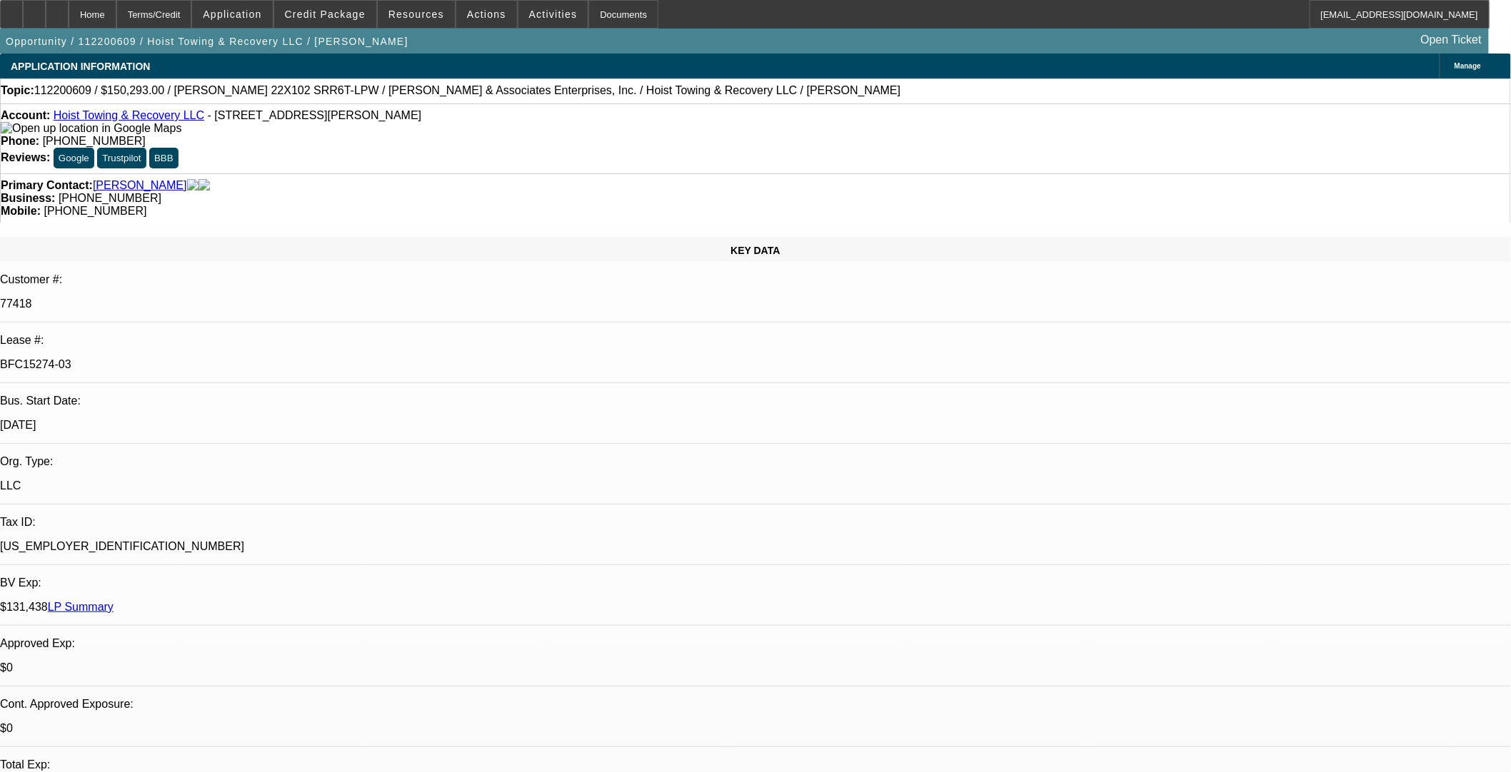
select select "0"
select select "2"
select select "0.1"
select select "0"
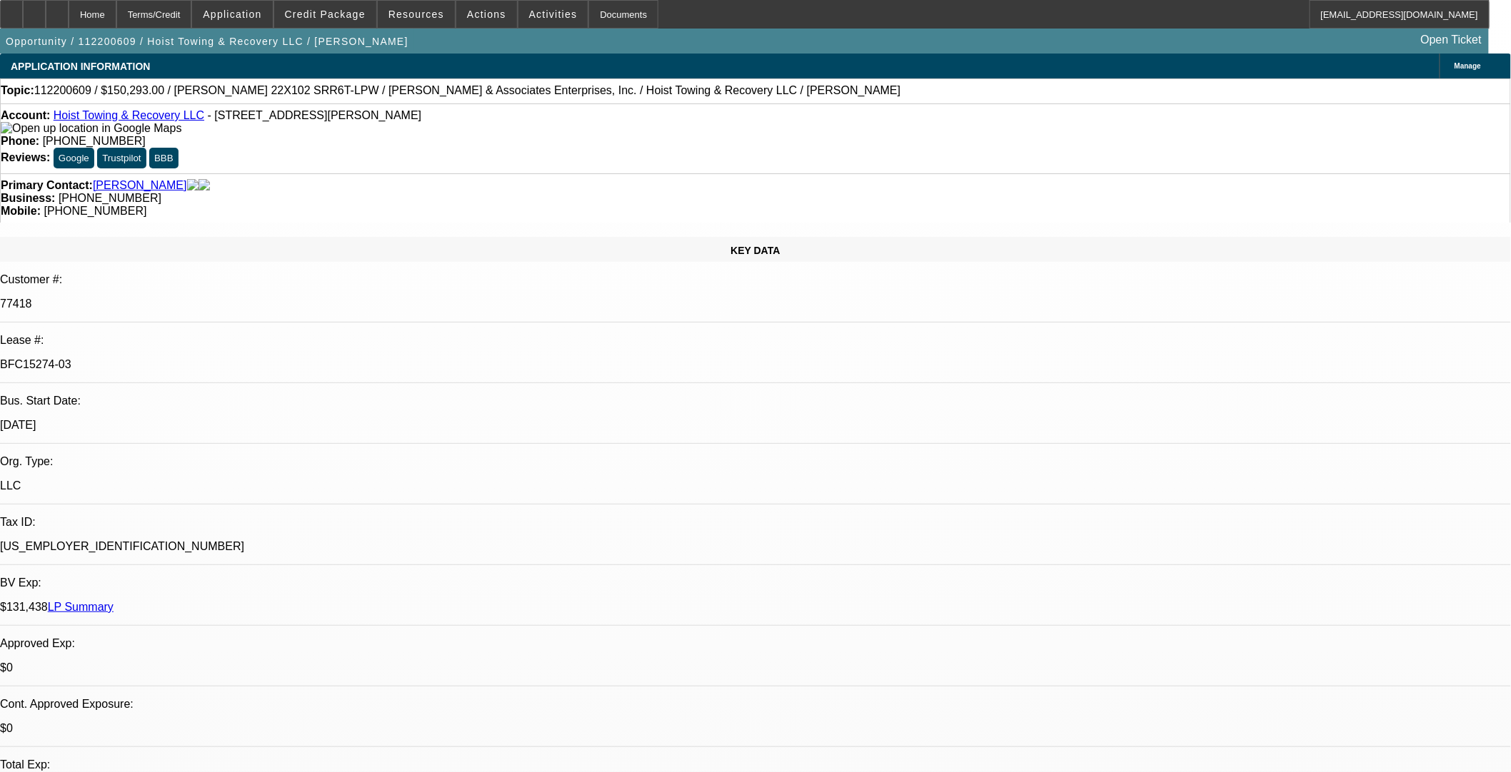
select select "0"
select select "2"
select select "0.1"
select select "0"
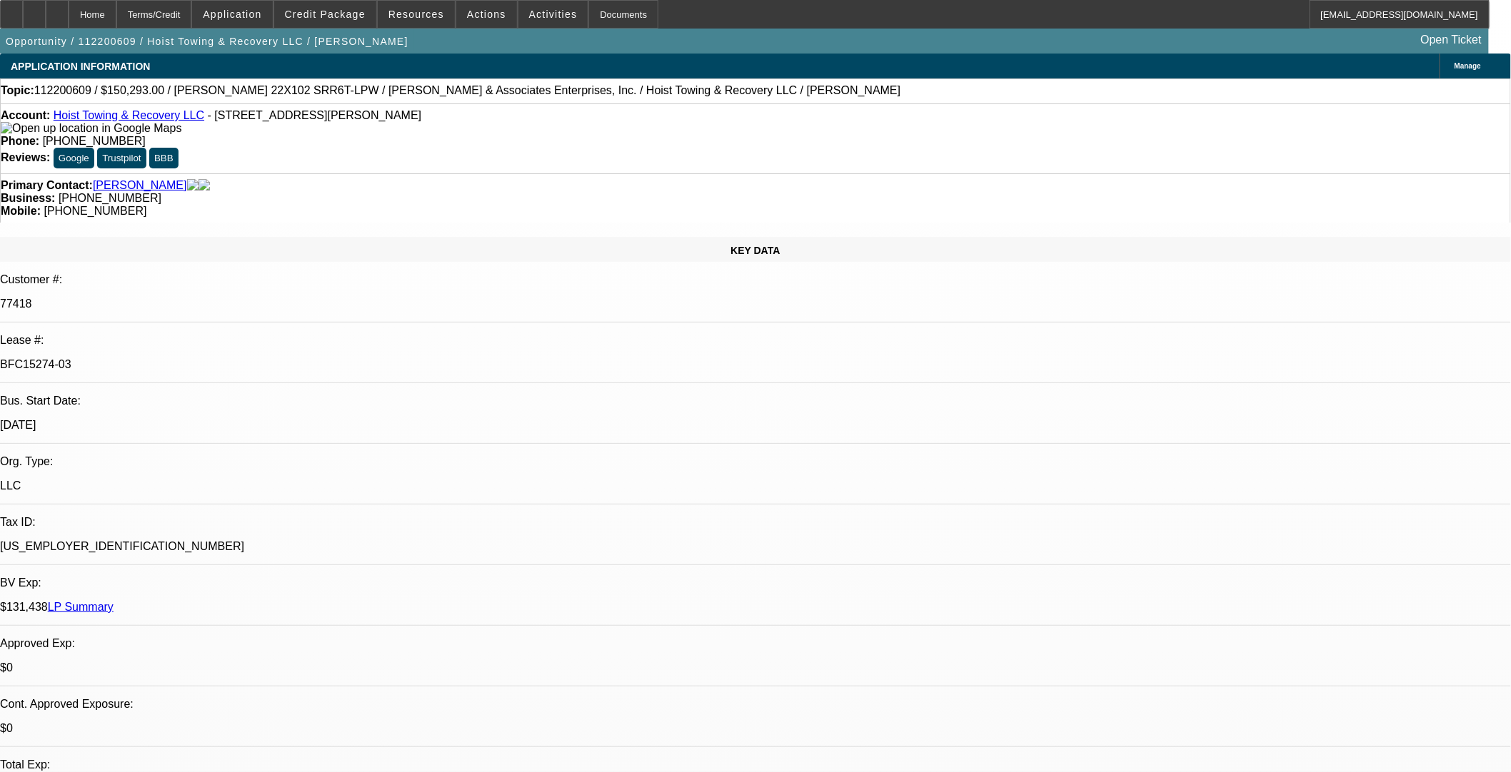
select select "0"
select select "1"
select select "2"
select select "1"
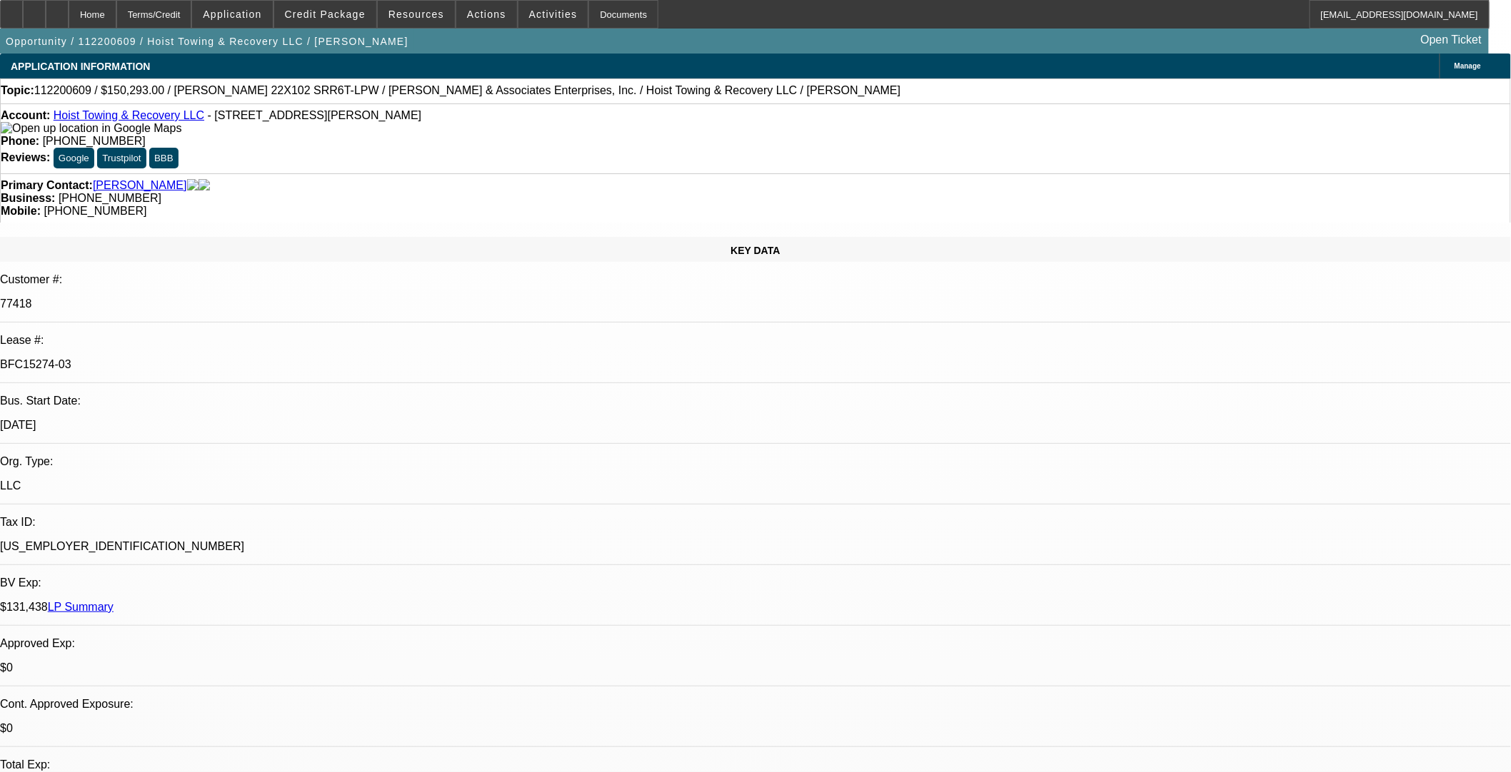
select select "1"
select select "2"
select select "1"
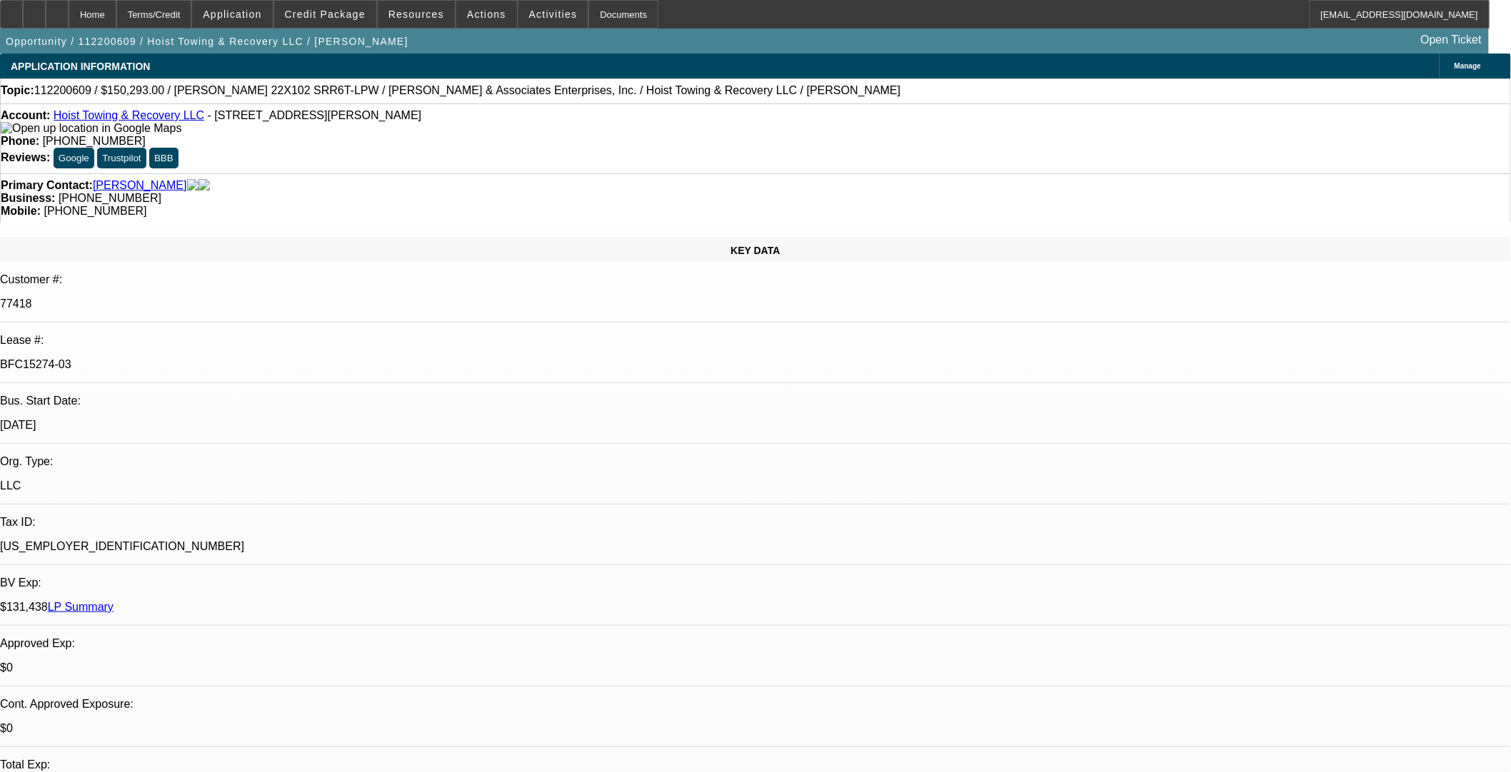
select select "4"
select select "6"
select select "4"
select select "6"
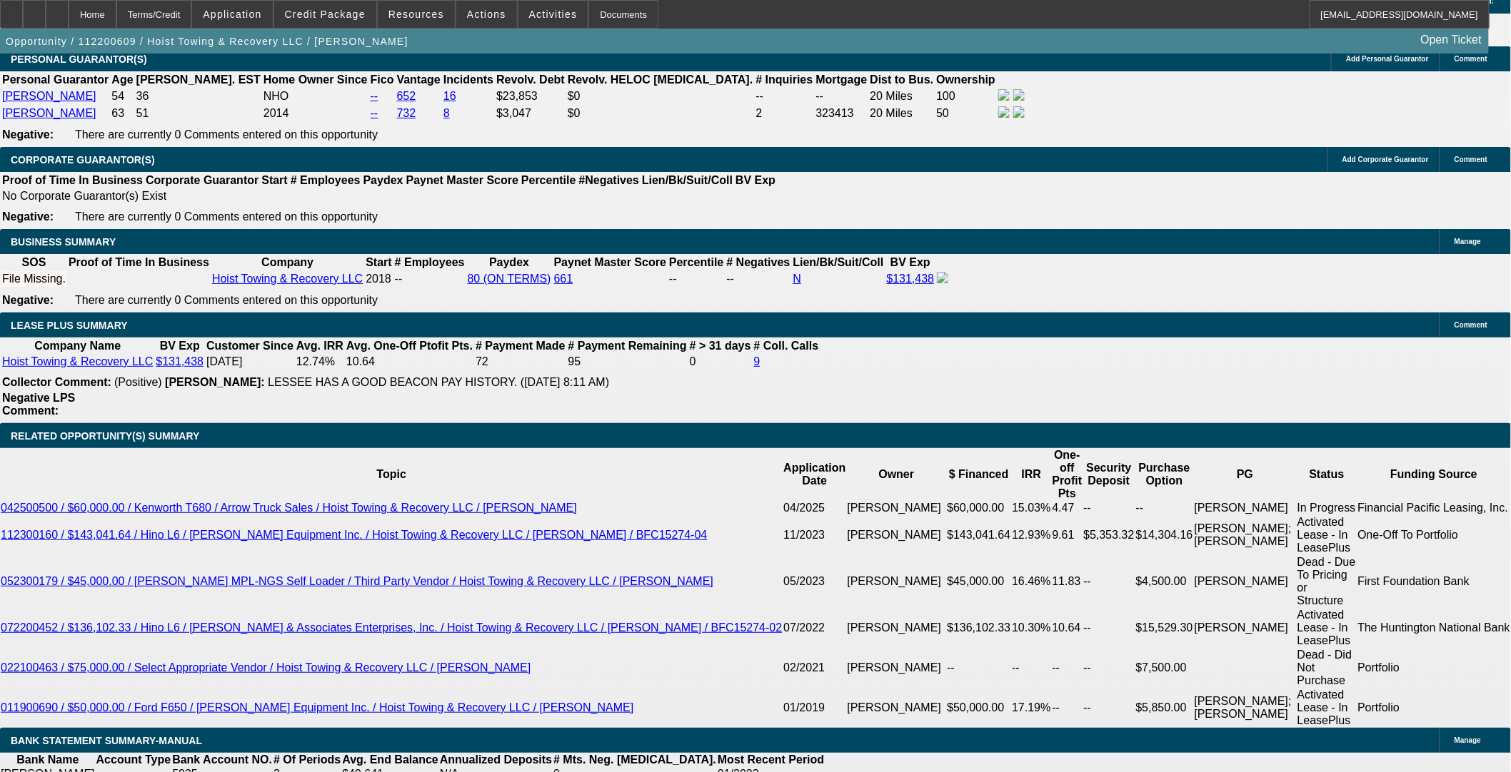
scroll to position [2221, 0]
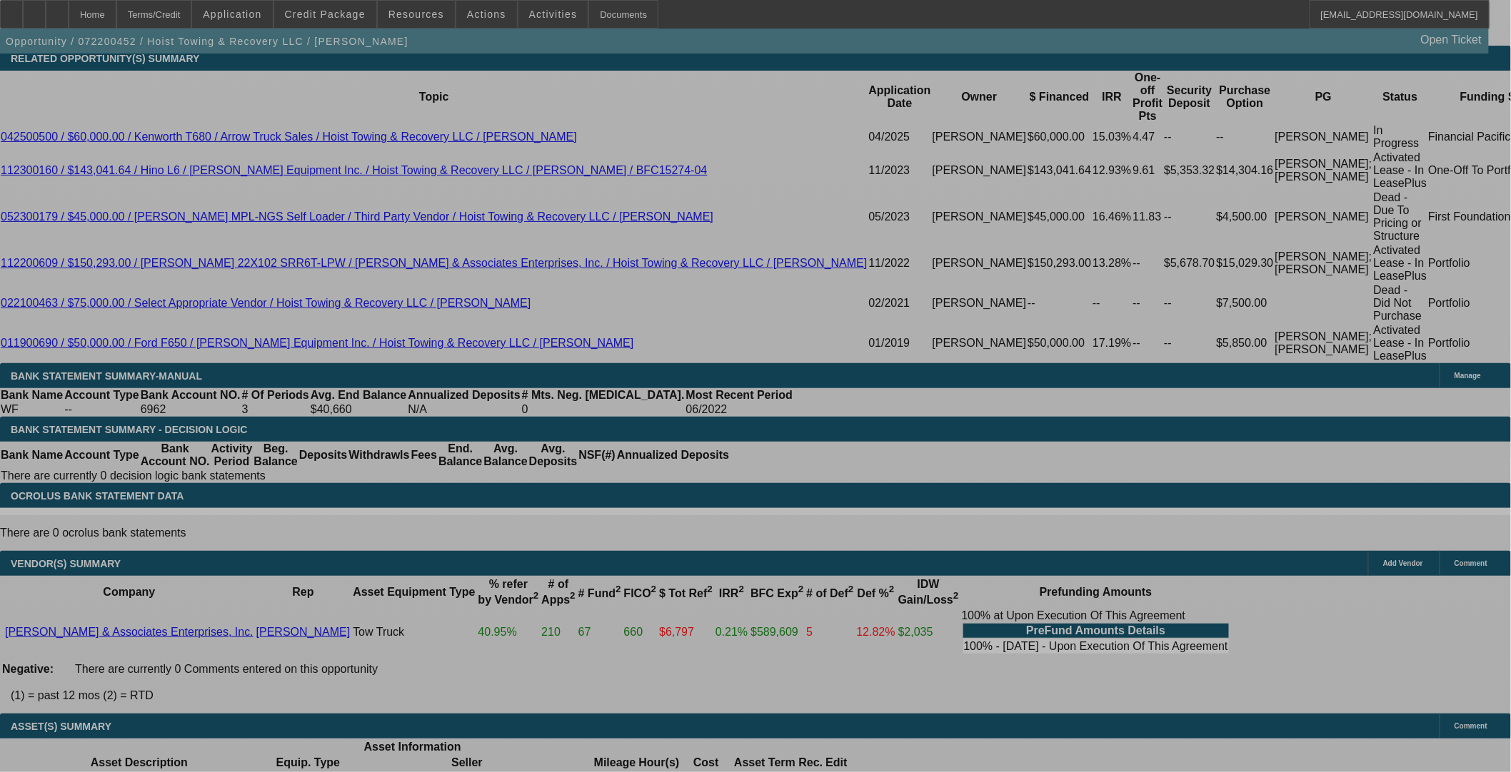
select select "0"
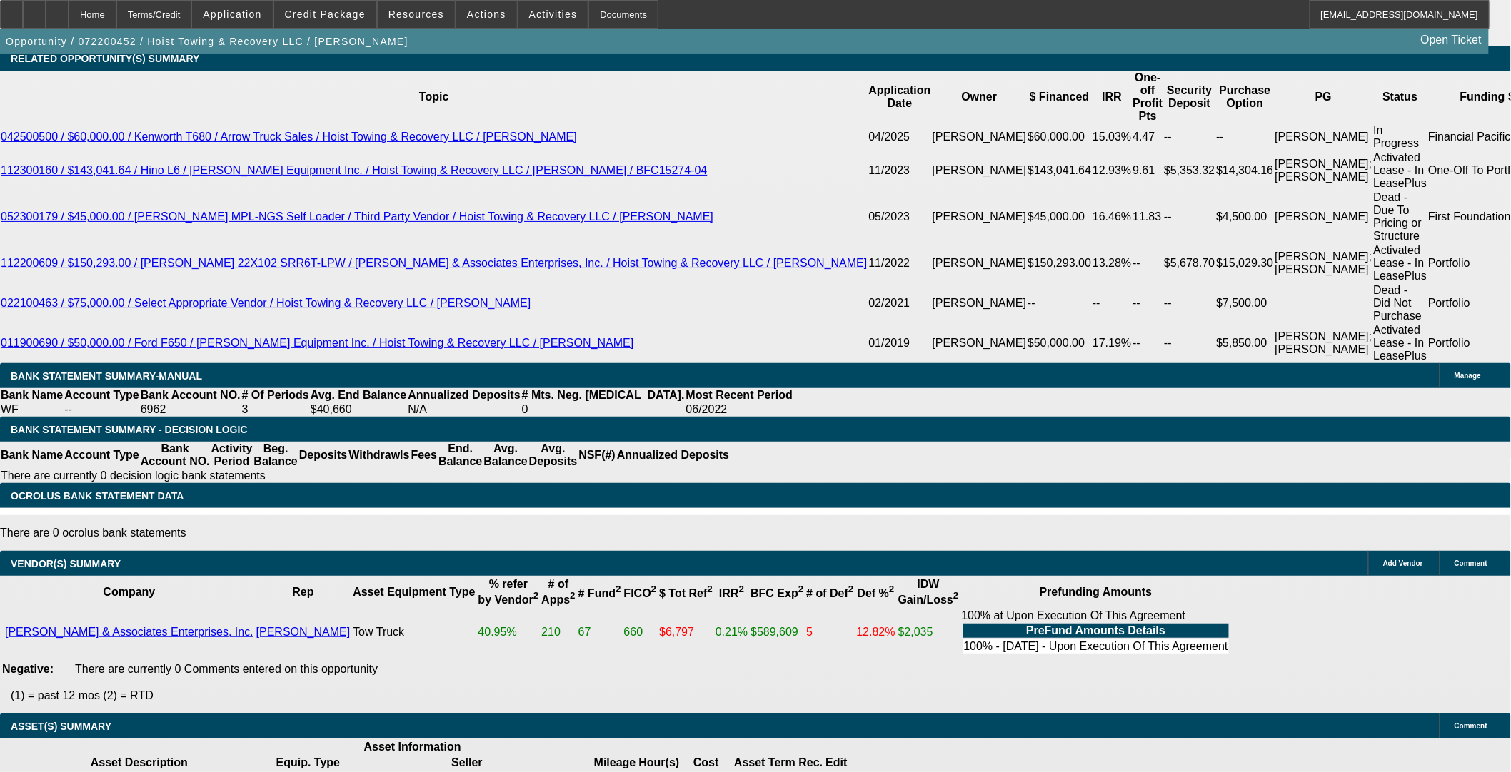
select select "2"
select select "0.1"
select select "4"
select select "0"
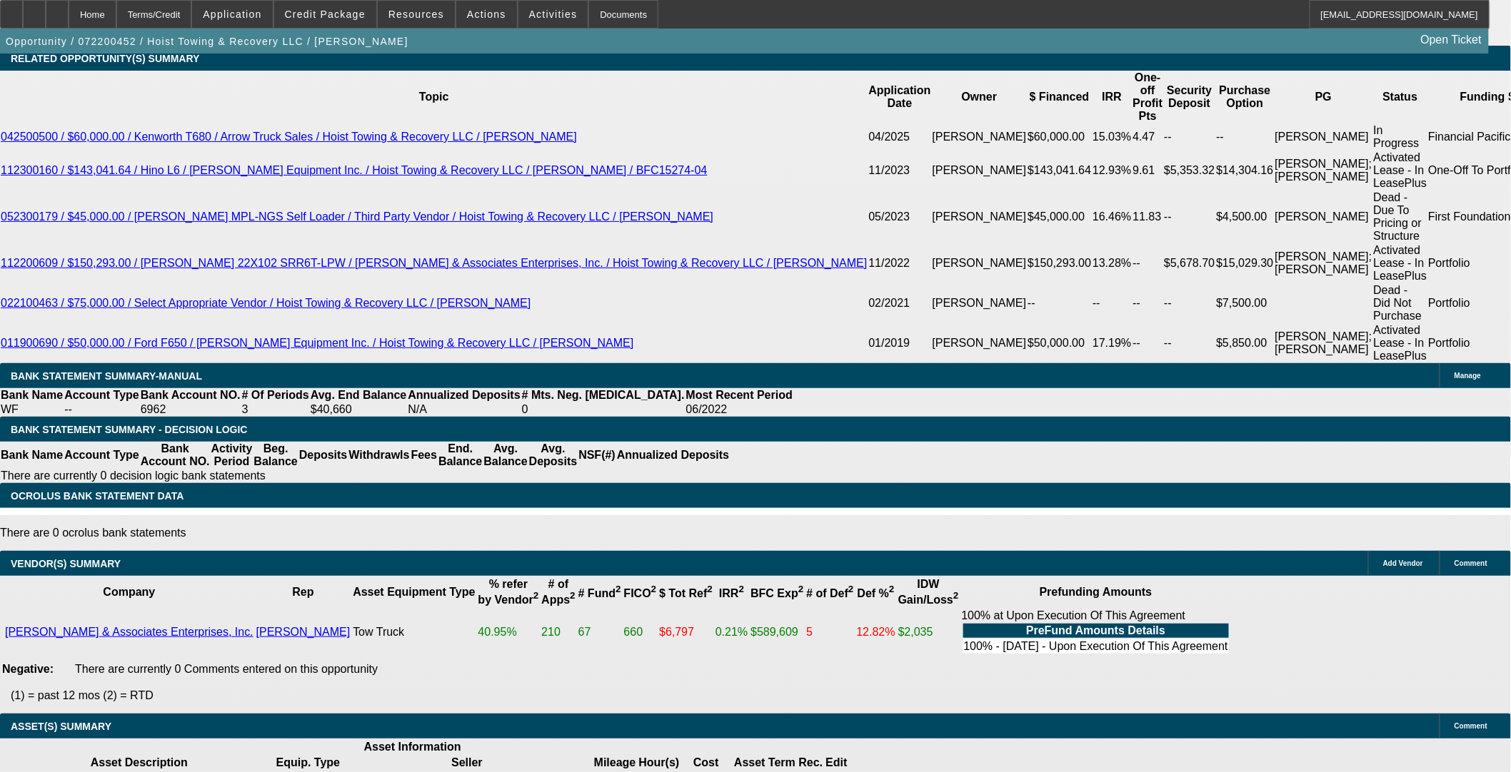
select select "2"
select select "0.1"
select select "4"
select select "0"
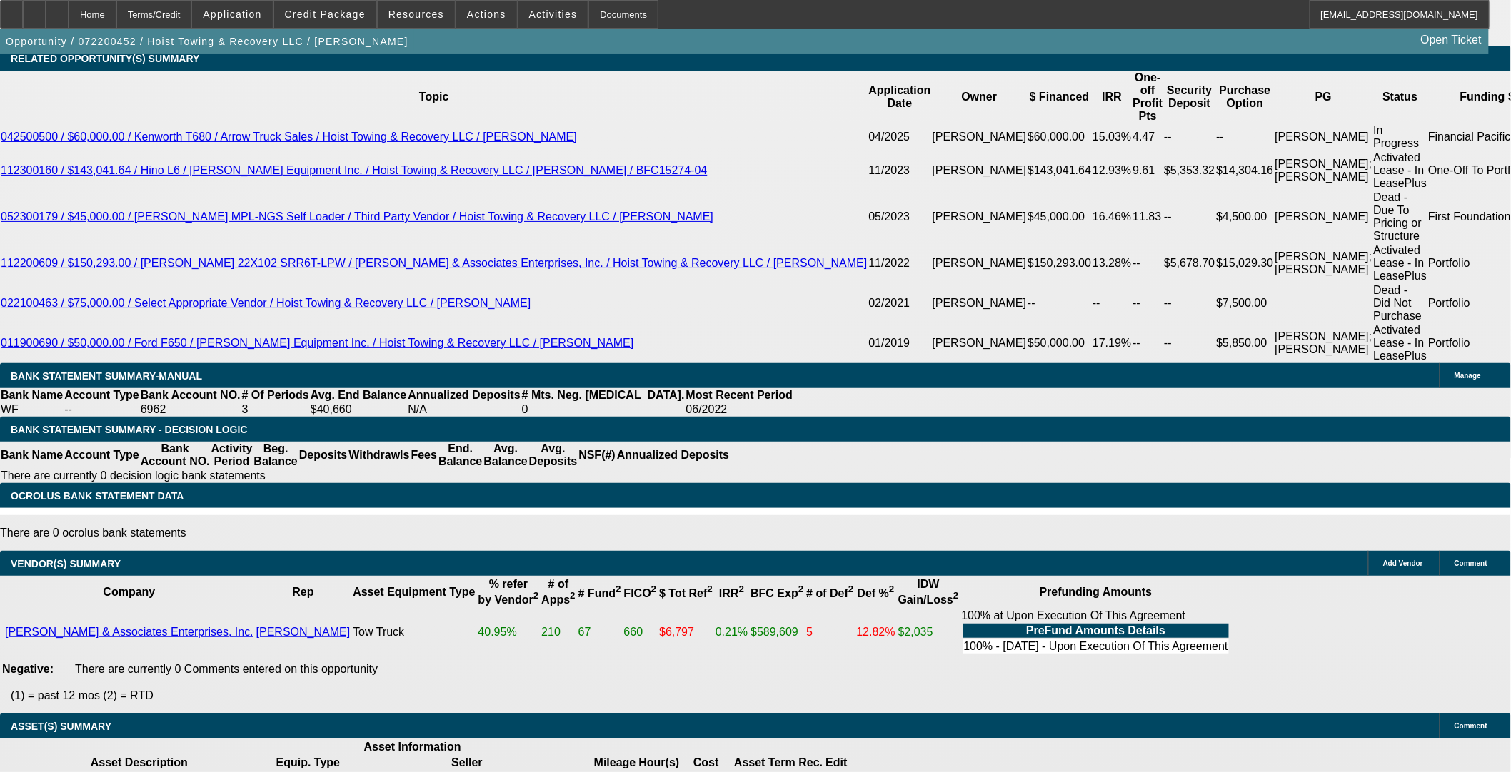
select select "2"
select select "0.1"
select select "4"
select select "0"
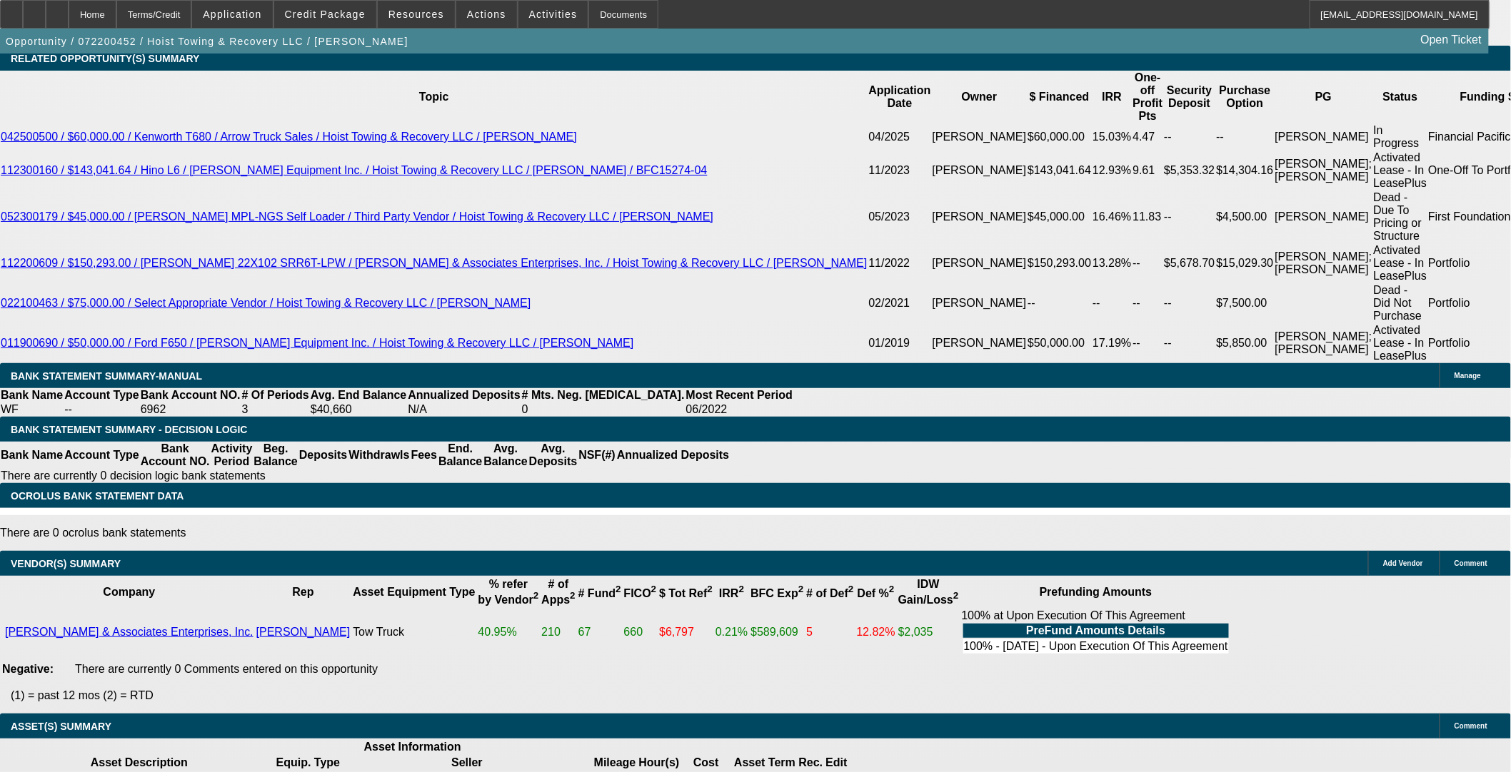
select select "3"
select select "0.1"
select select "4"
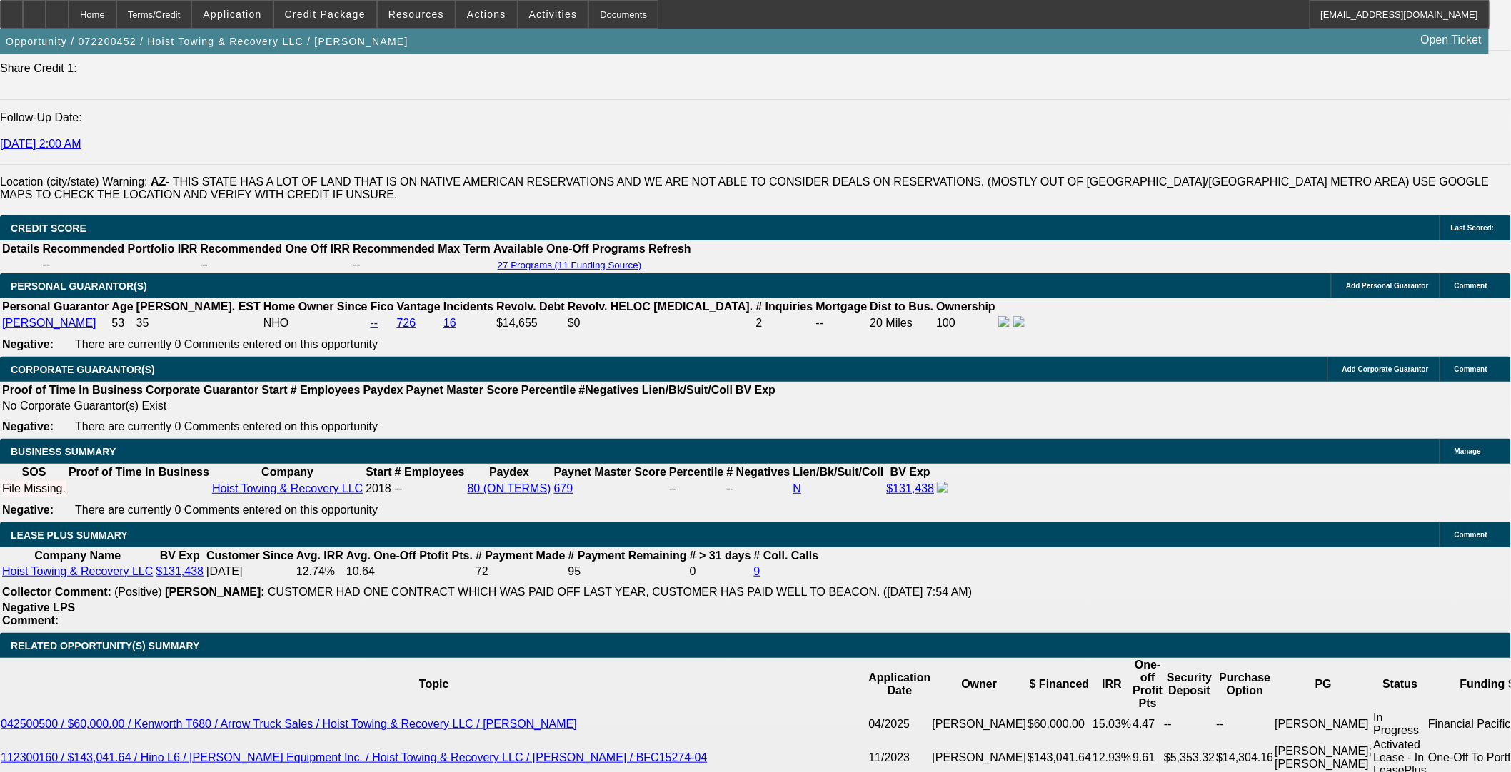
scroll to position [2037, 0]
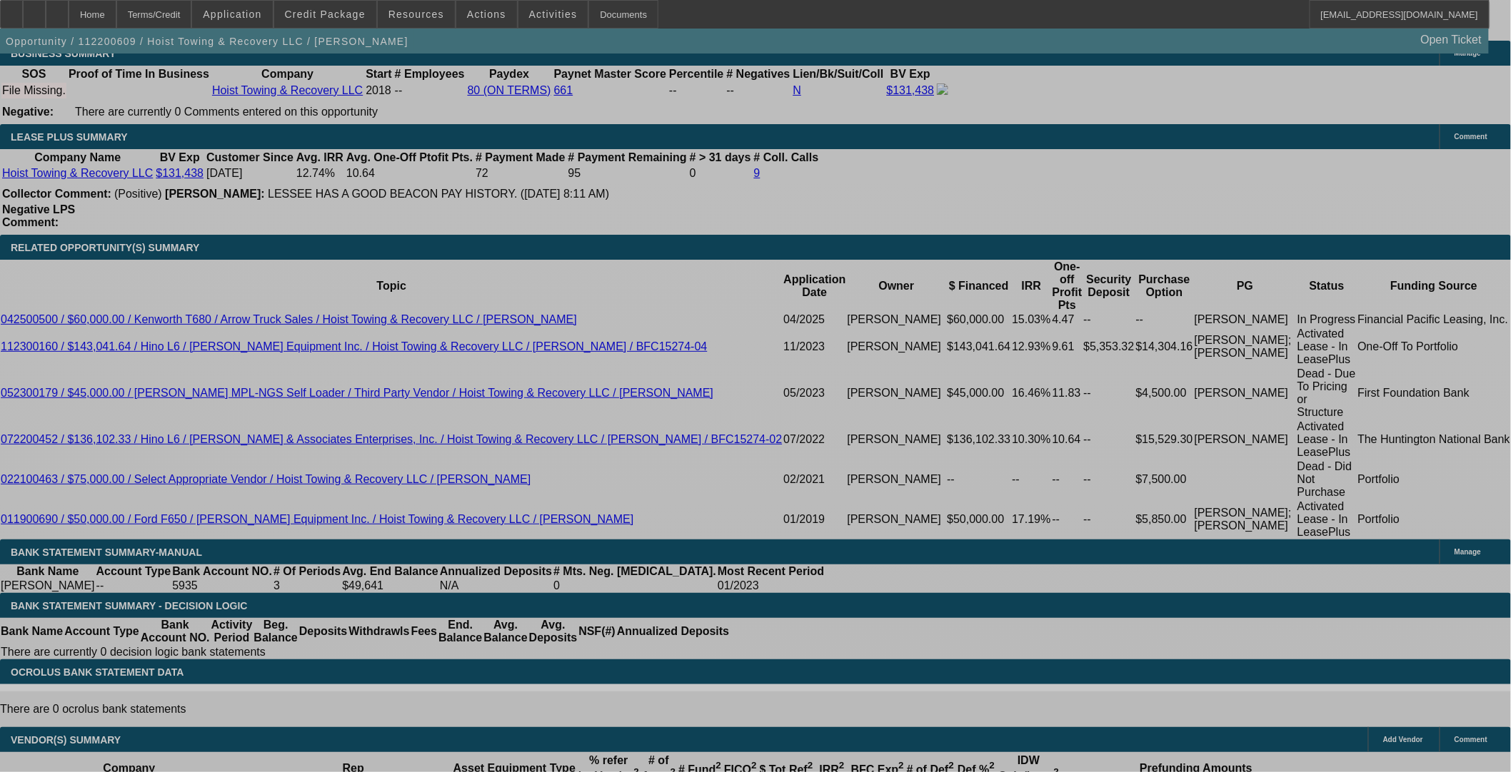
select select "0"
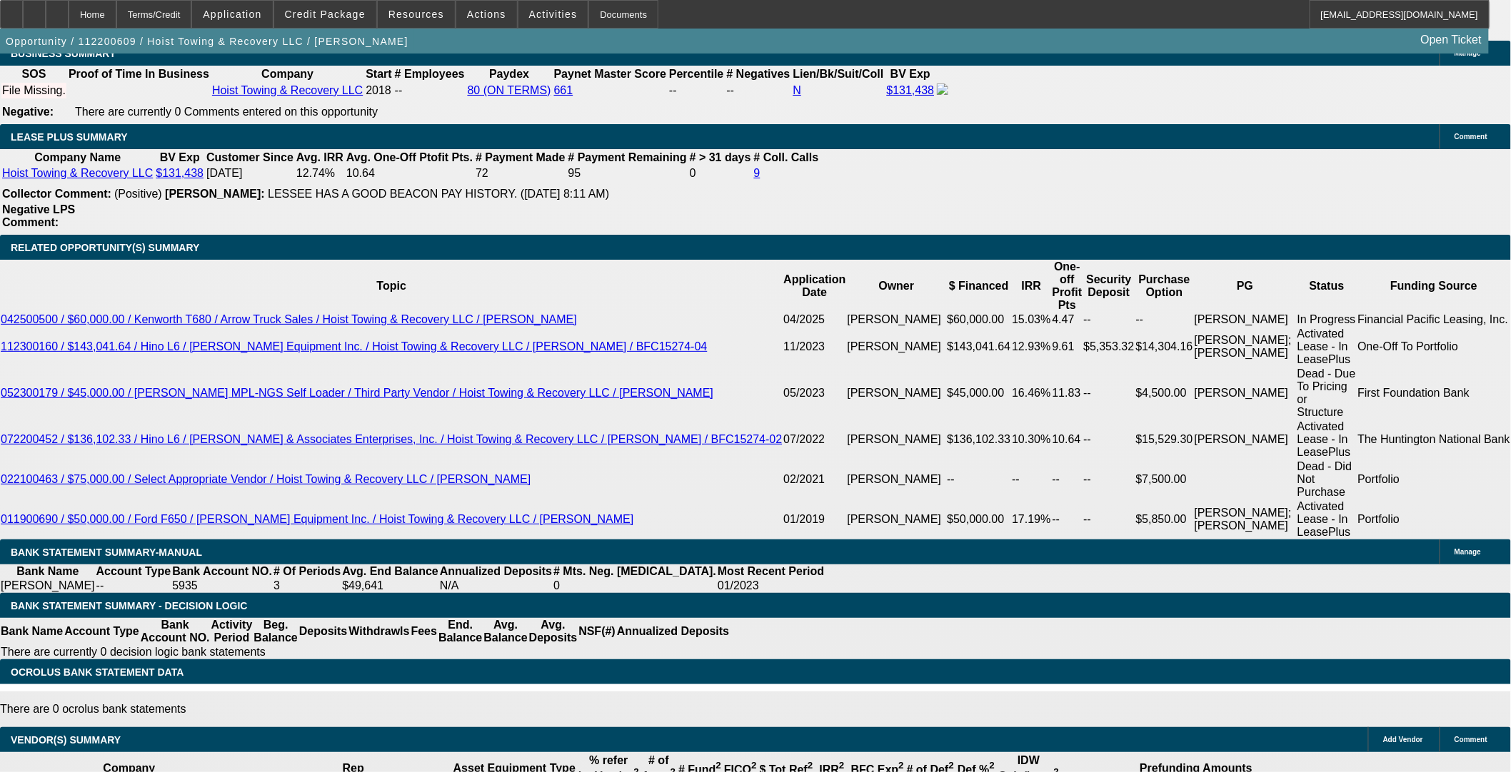
select select "2"
select select "0.1"
select select "4"
select select "0"
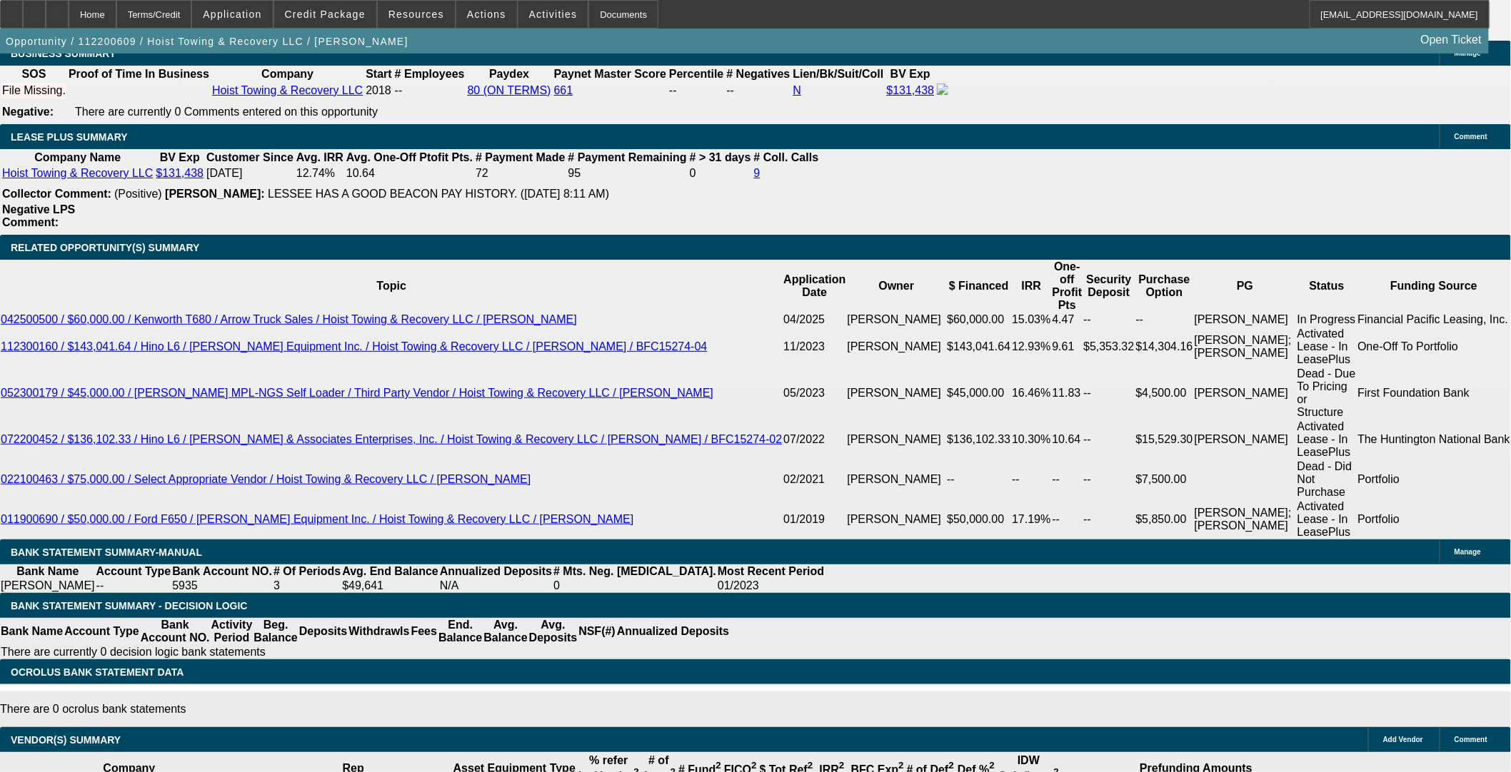
select select "0"
select select "6"
select select "0"
select select "2"
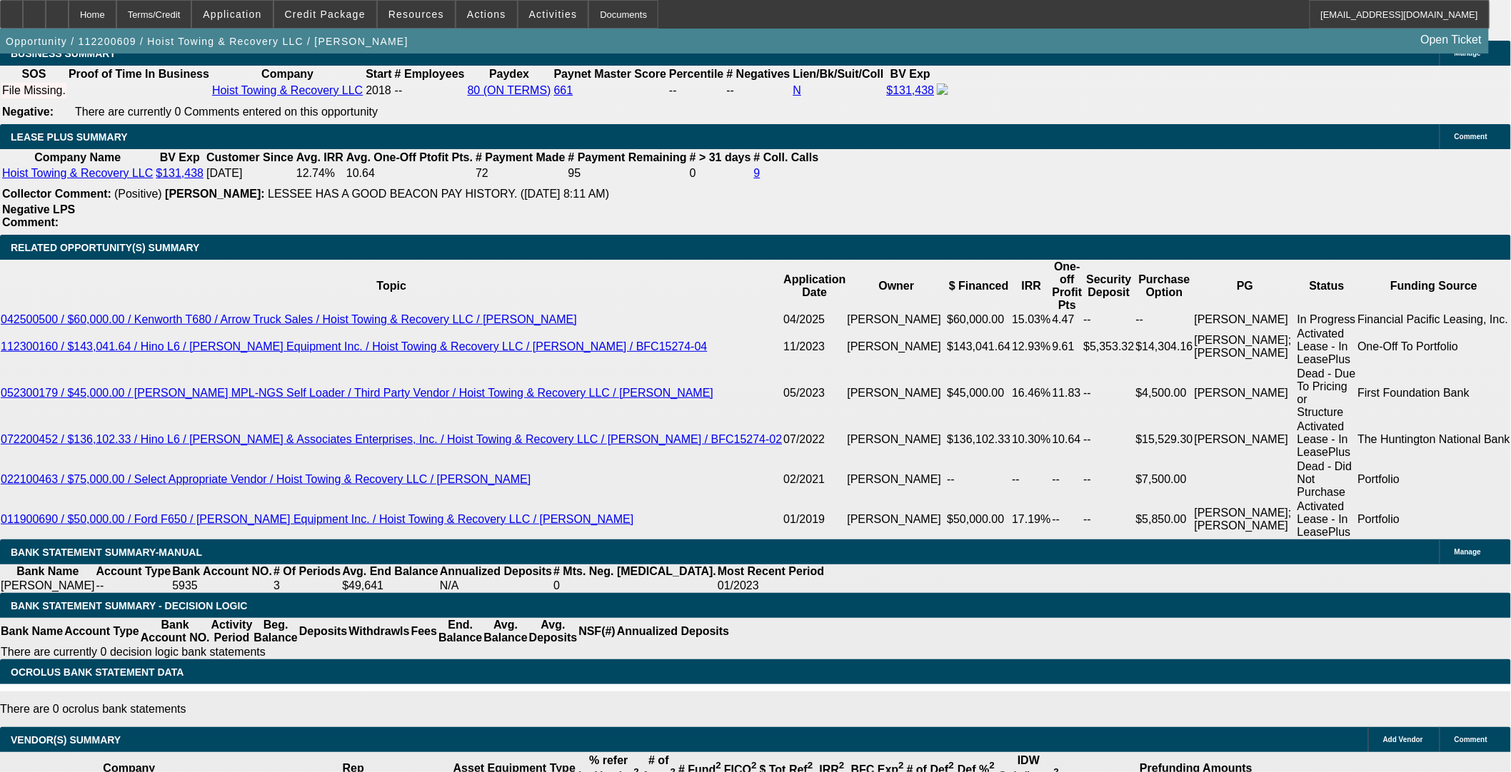
select select "2"
select select "0.1"
select select "4"
select select "0"
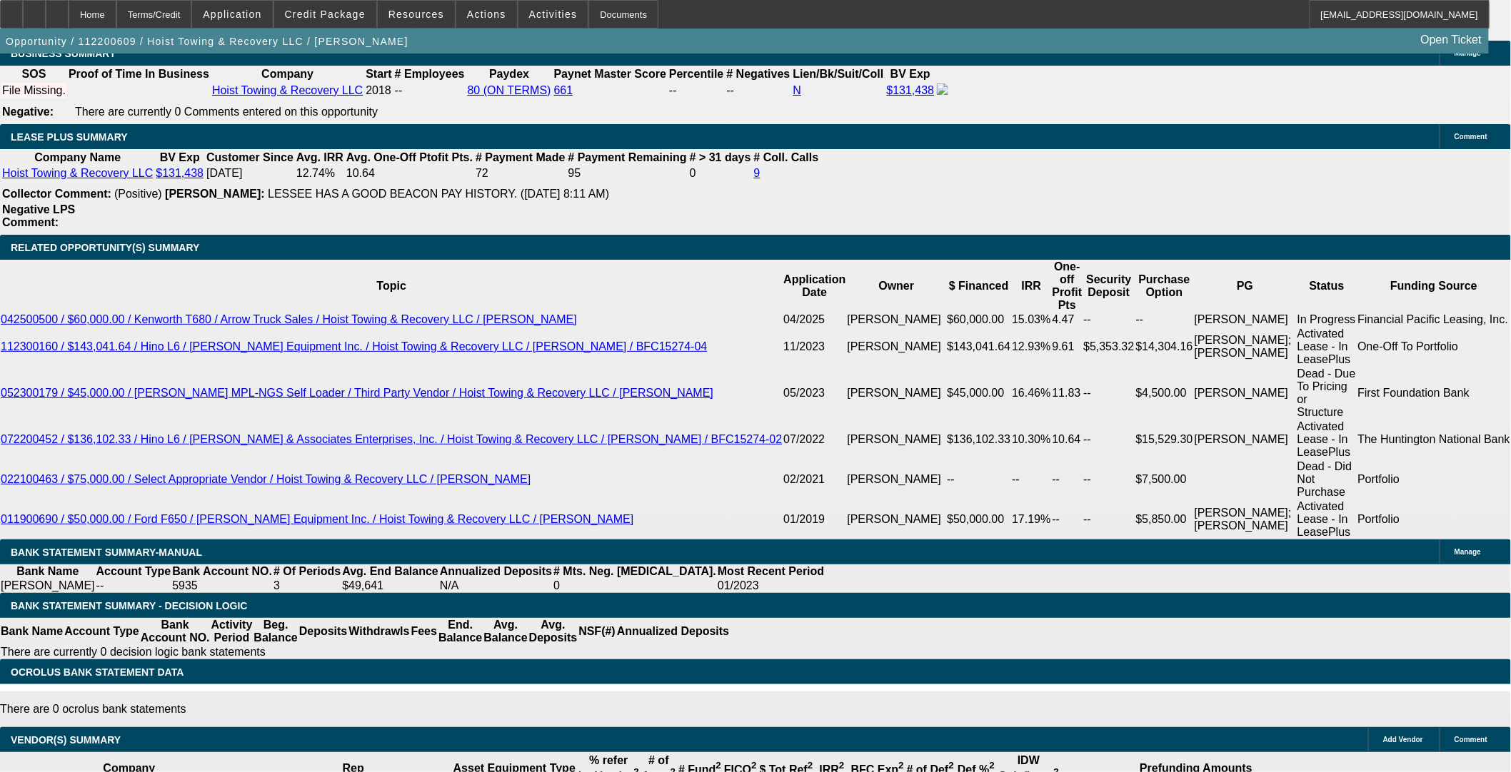
select select "0"
select select "6"
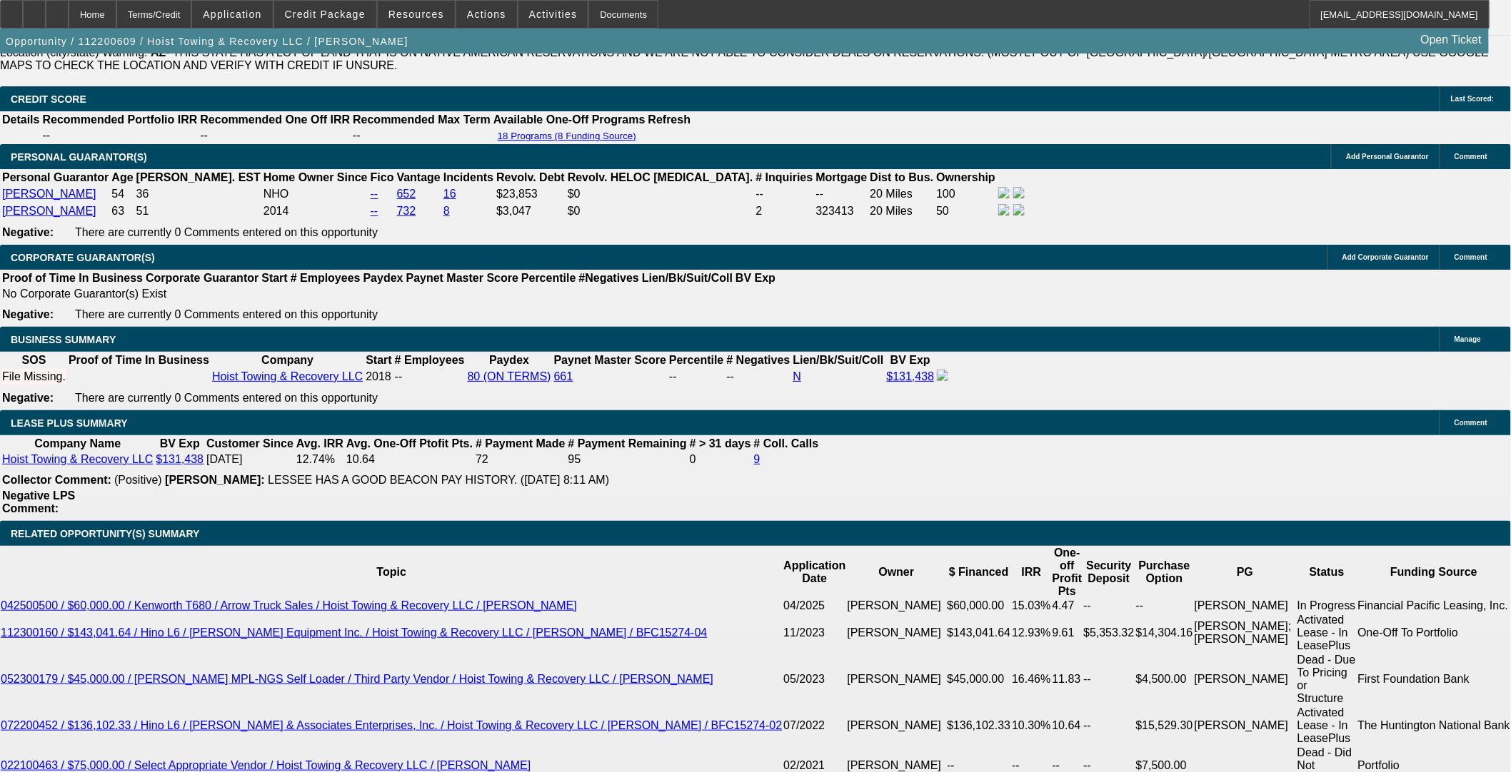
scroll to position [158, 0]
